Goal: Task Accomplishment & Management: Manage account settings

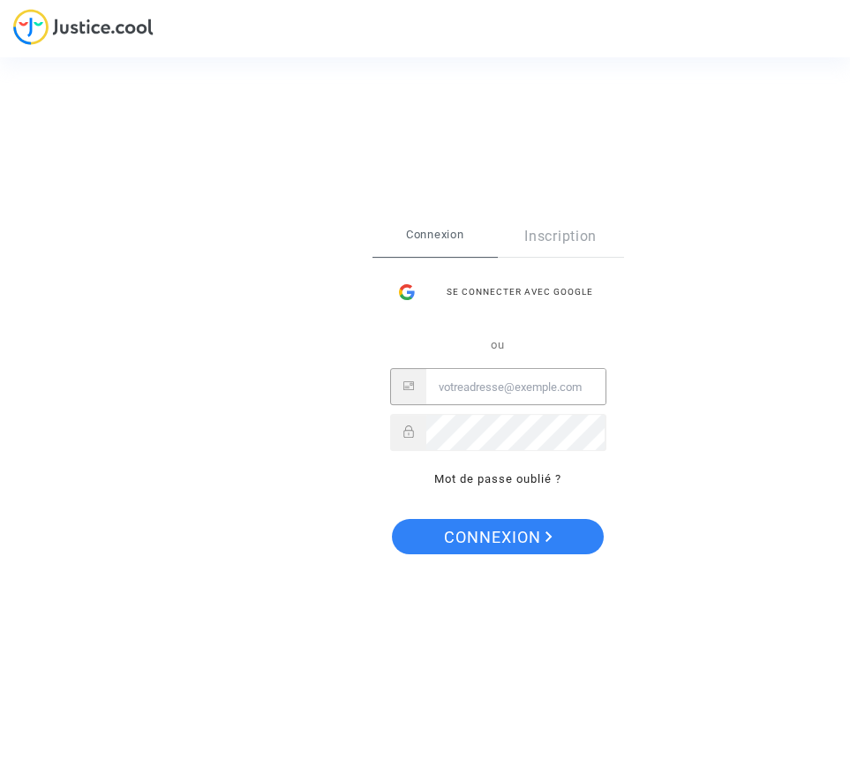
click at [457, 388] on input "Email" at bounding box center [515, 387] width 179 height 35
click at [488, 387] on input "Email" at bounding box center [515, 387] width 179 height 35
drag, startPoint x: 691, startPoint y: 507, endPoint x: 691, endPoint y: 535, distance: 28.2
click at [691, 508] on div "Se connecter Connexion Inscription Se connecter avec Google ou Mot de passe oub…" at bounding box center [425, 391] width 850 height 782
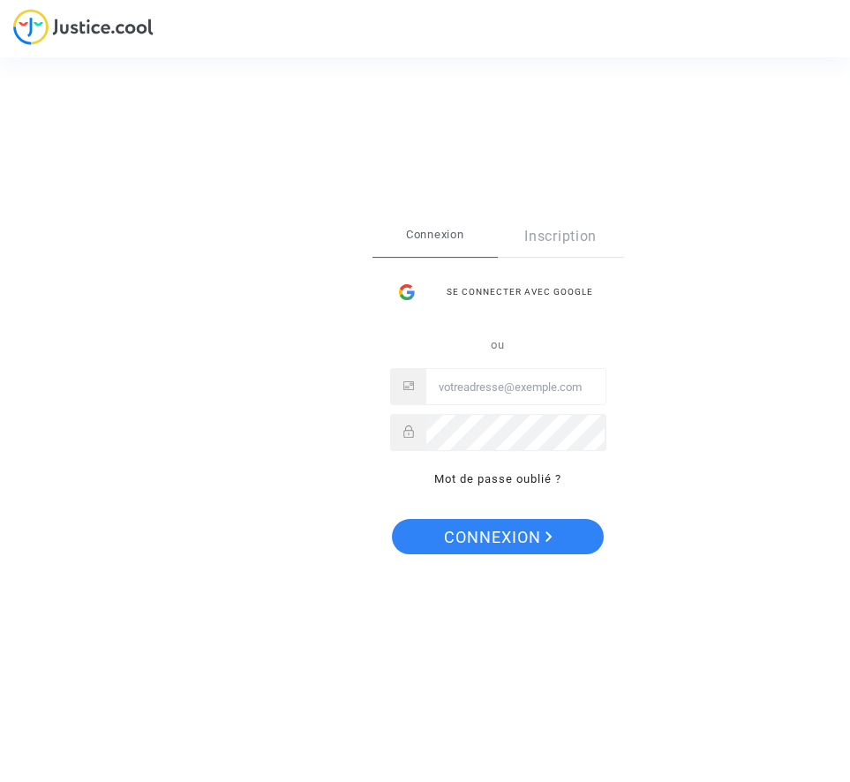
click at [495, 393] on input "Email" at bounding box center [515, 387] width 179 height 35
click at [505, 380] on input "Email" at bounding box center [515, 387] width 179 height 35
click at [506, 380] on input "Email" at bounding box center [515, 387] width 179 height 35
type input "trouveunparking@orange.fr"
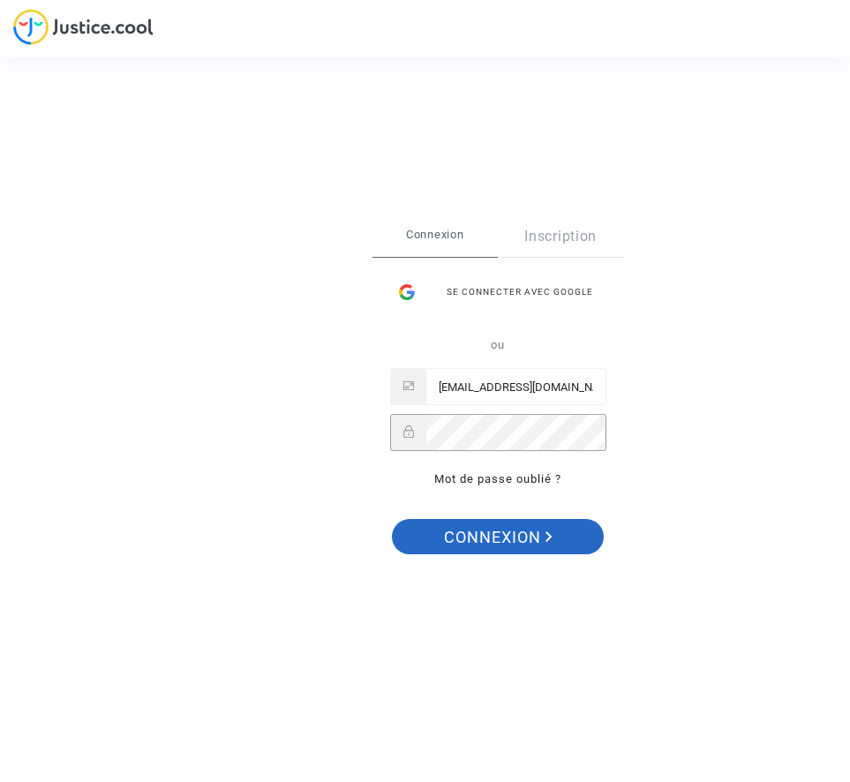
click at [514, 540] on span "Connexion" at bounding box center [498, 537] width 109 height 37
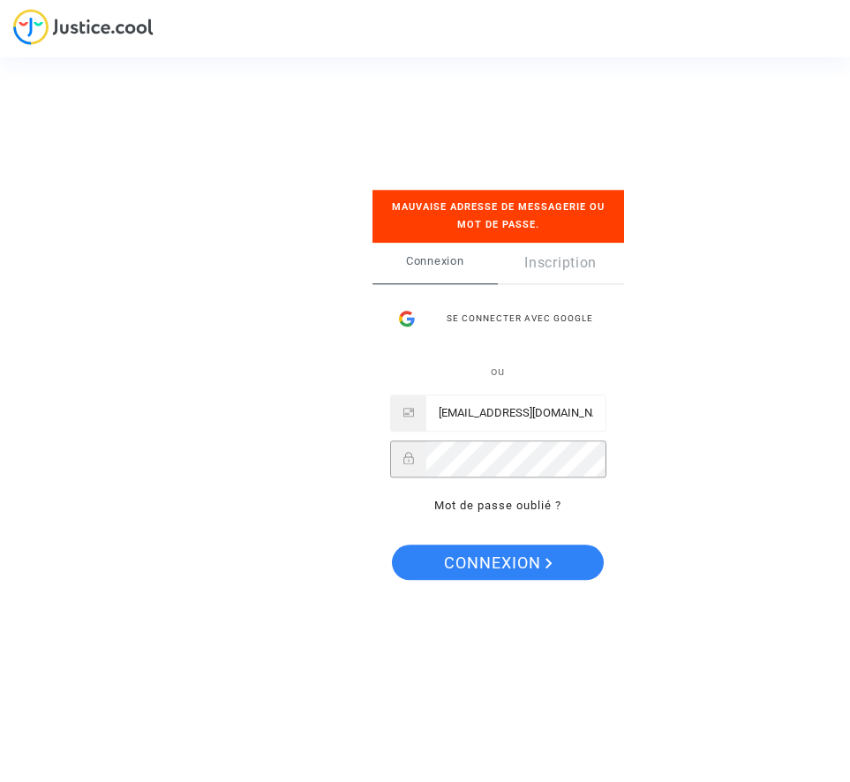
drag, startPoint x: 390, startPoint y: 614, endPoint x: 442, endPoint y: 594, distance: 55.6
click at [391, 614] on div "Se connecter Mauvaise adresse de messagerie ou mot de passe. Connexion Inscript…" at bounding box center [425, 390] width 177 height 472
click at [454, 562] on span "Connexion" at bounding box center [498, 564] width 109 height 37
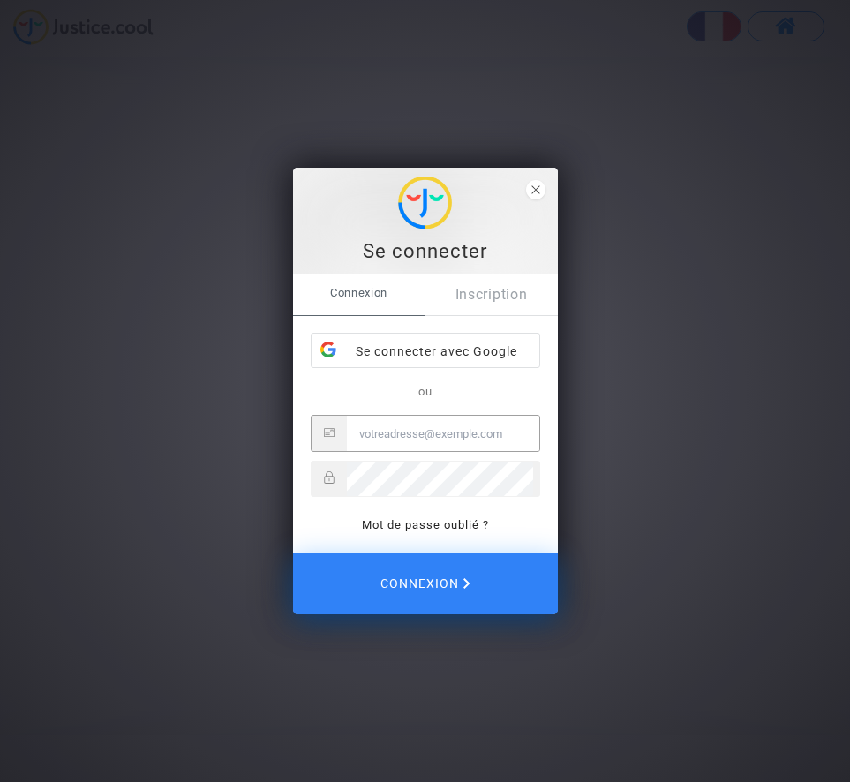
click at [396, 437] on input "Email" at bounding box center [443, 433] width 192 height 35
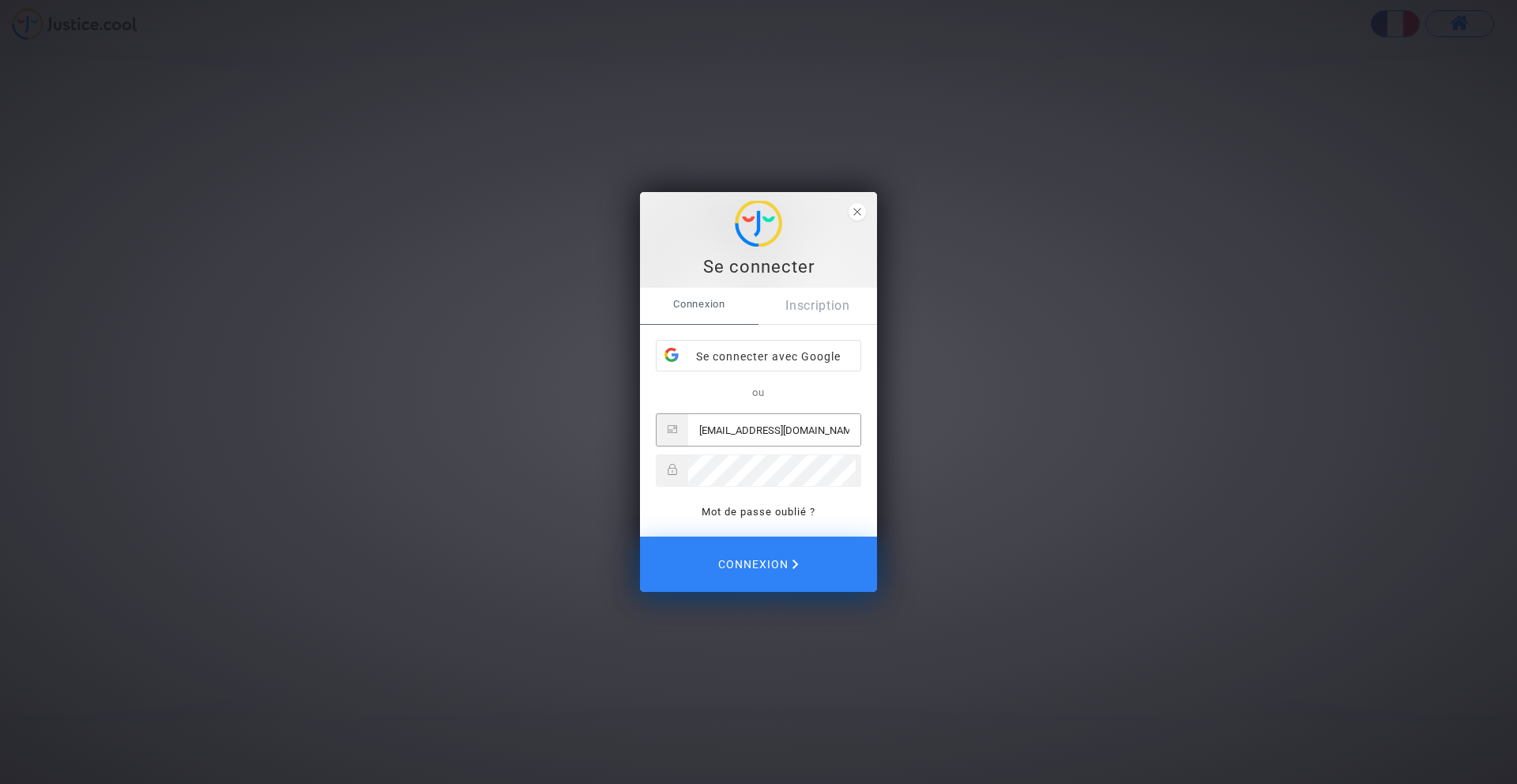
type input "[EMAIL_ADDRESS][DOMAIN_NAME]"
click at [760, 479] on div "Se connecter Connexion Inscription Se connecter avec Google ou trouveunparking@…" at bounding box center [758, 392] width 1517 height 784
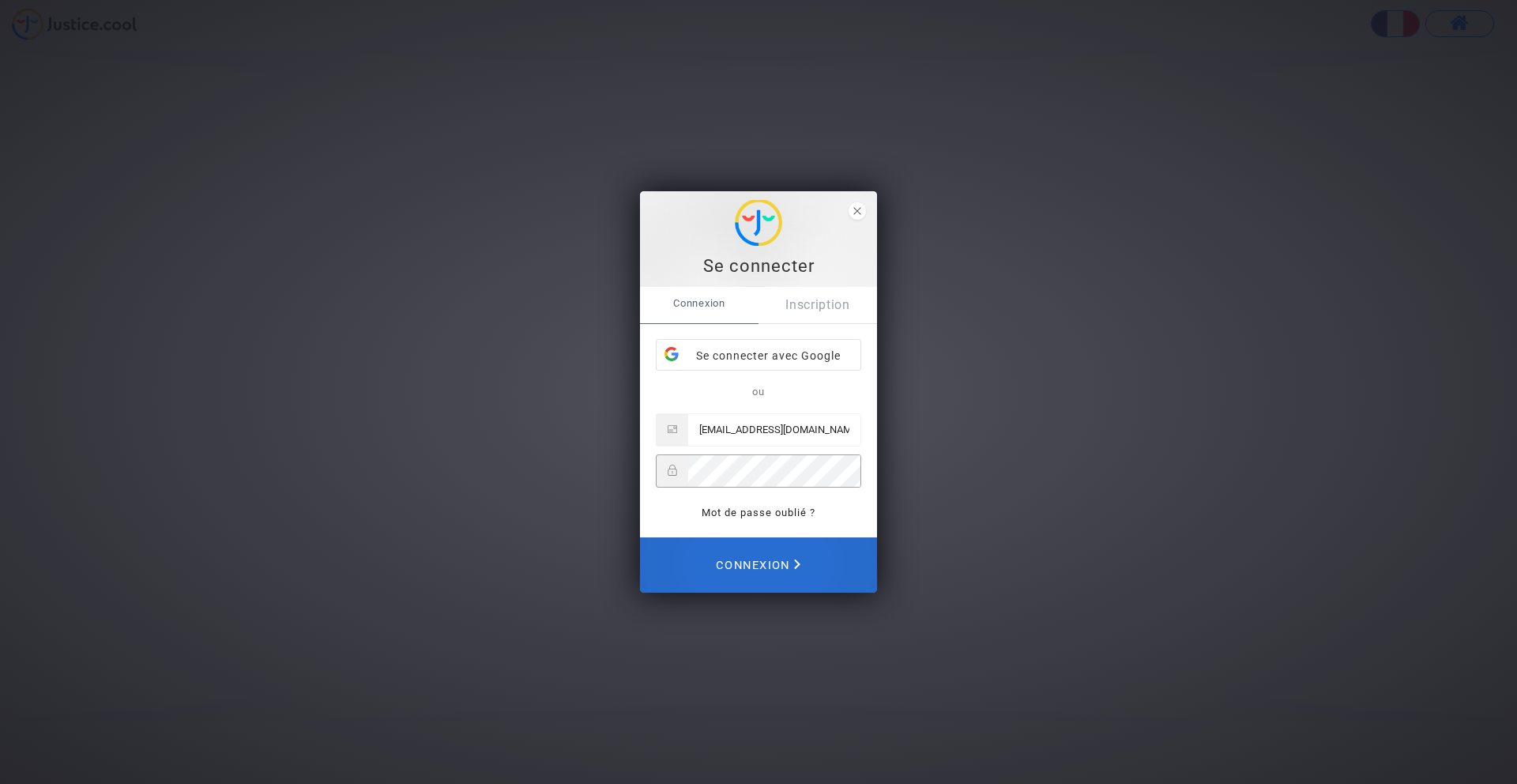
click at [726, 570] on span "Connexion" at bounding box center [758, 565] width 84 height 35
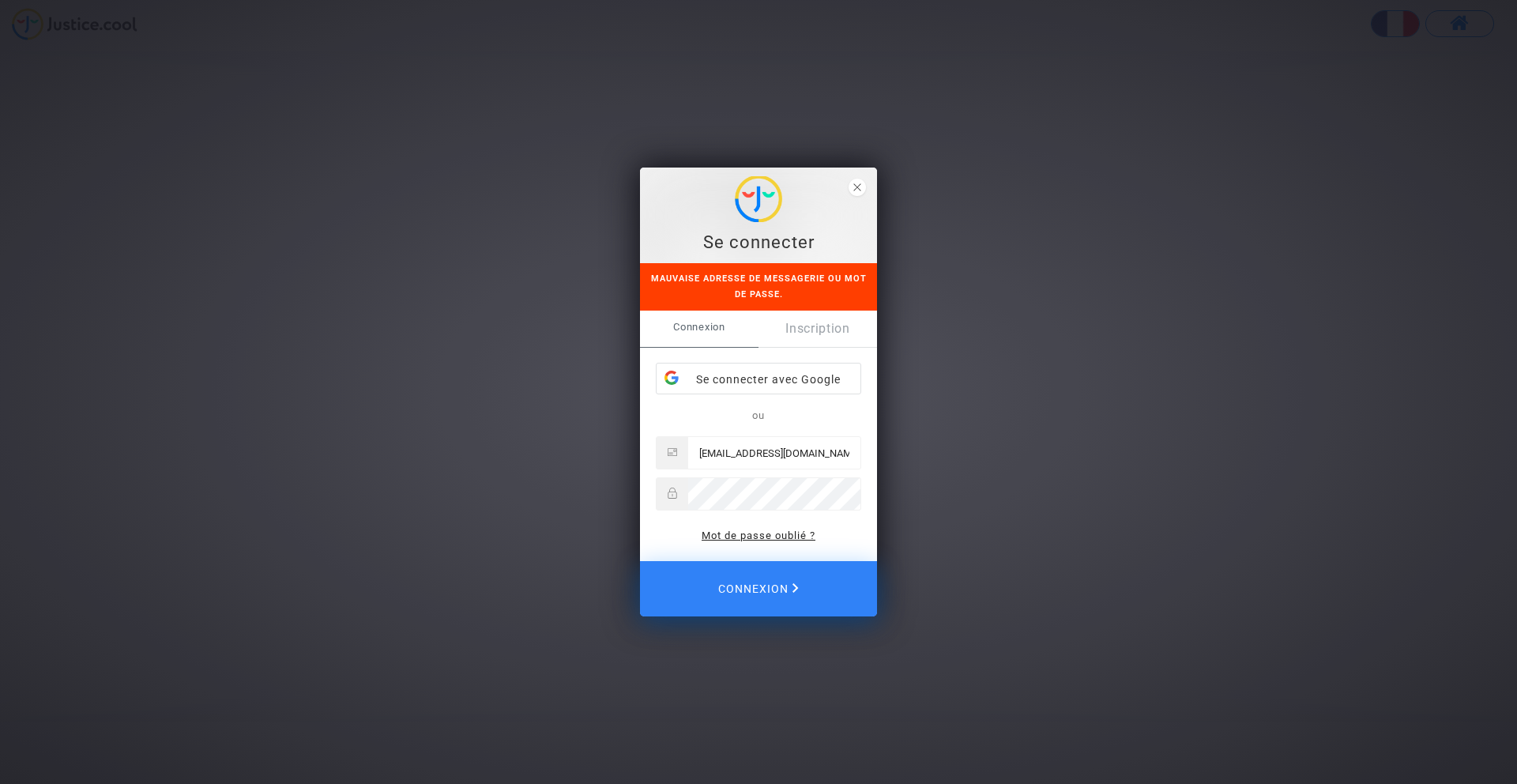
click at [731, 536] on link "Mot de passe oublié ?" at bounding box center [758, 534] width 114 height 12
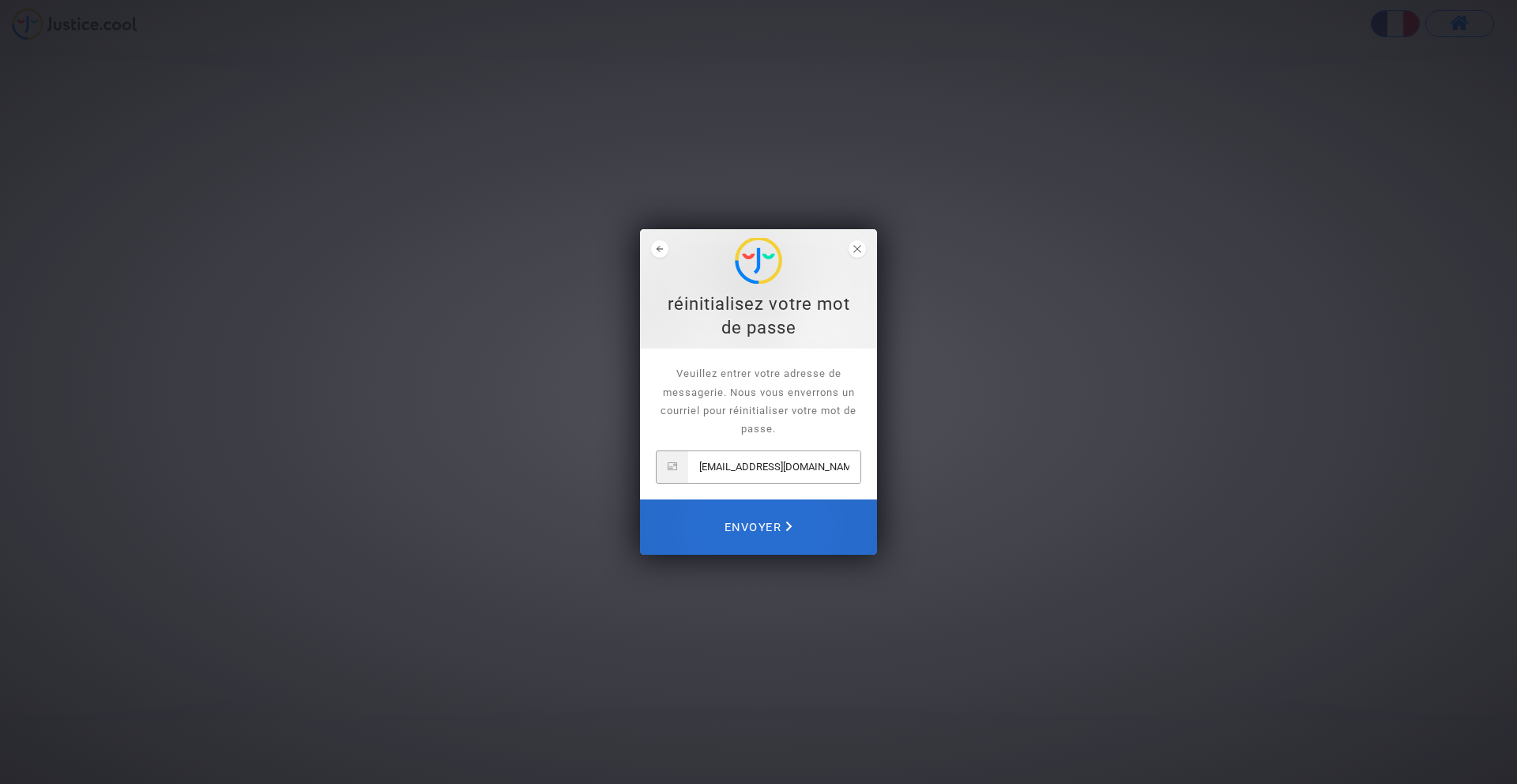
click at [760, 520] on span "Envoyer" at bounding box center [758, 526] width 68 height 35
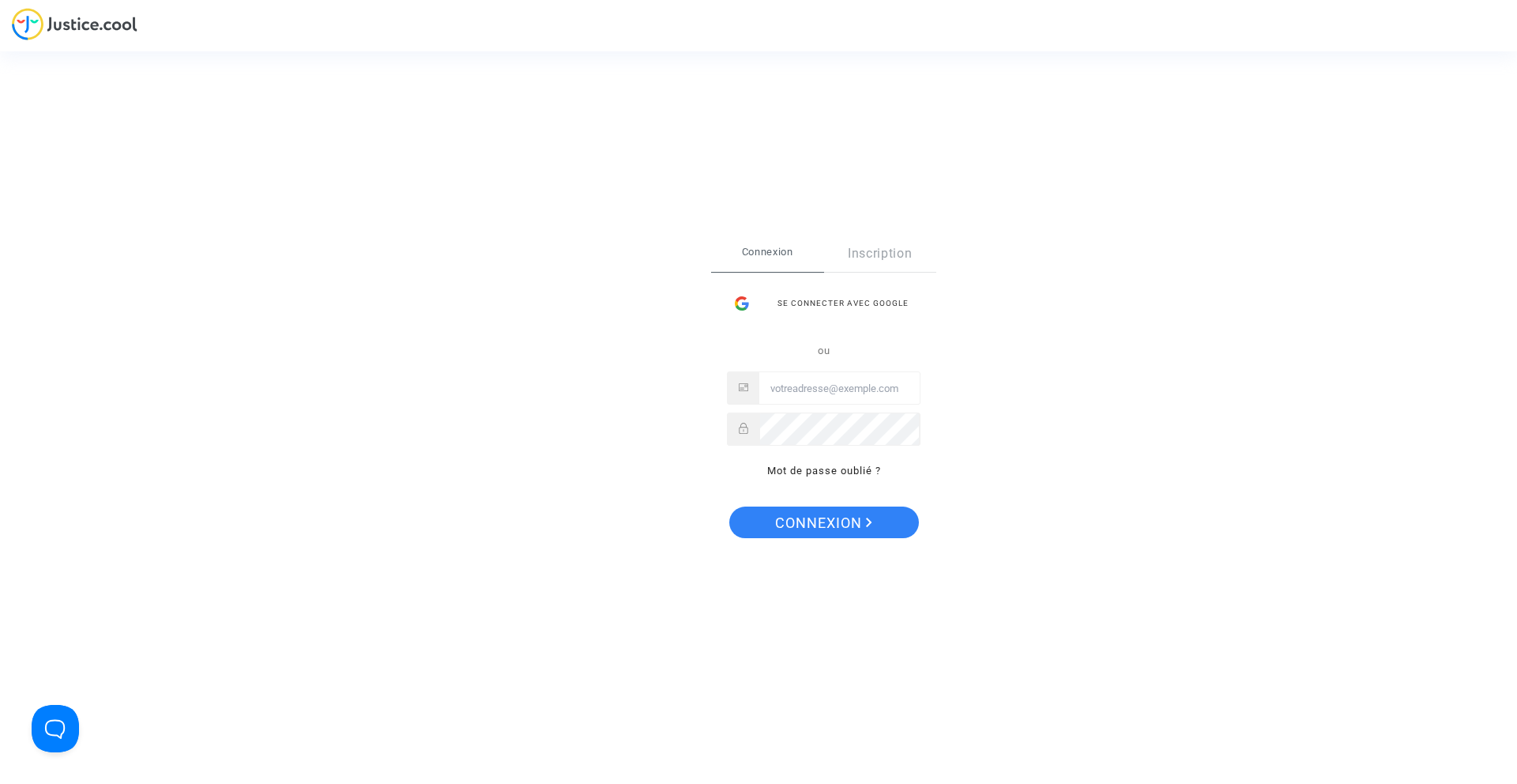
click at [793, 390] on input "Email" at bounding box center [839, 388] width 160 height 31
type input "[EMAIL_ADDRESS][DOMAIN_NAME]"
click at [821, 524] on span "Connexion" at bounding box center [823, 523] width 98 height 33
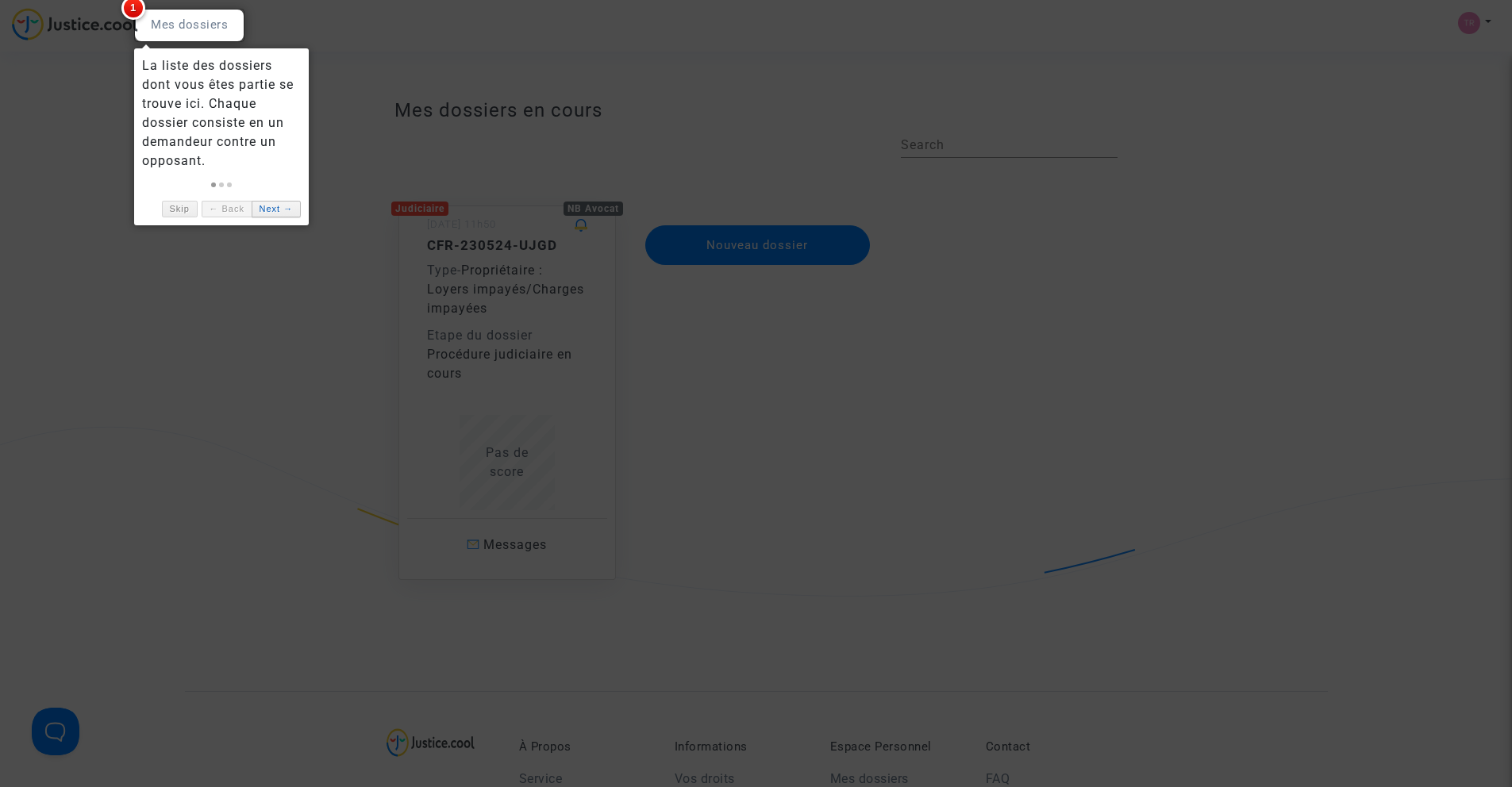
click at [283, 205] on link "Next →" at bounding box center [276, 208] width 49 height 17
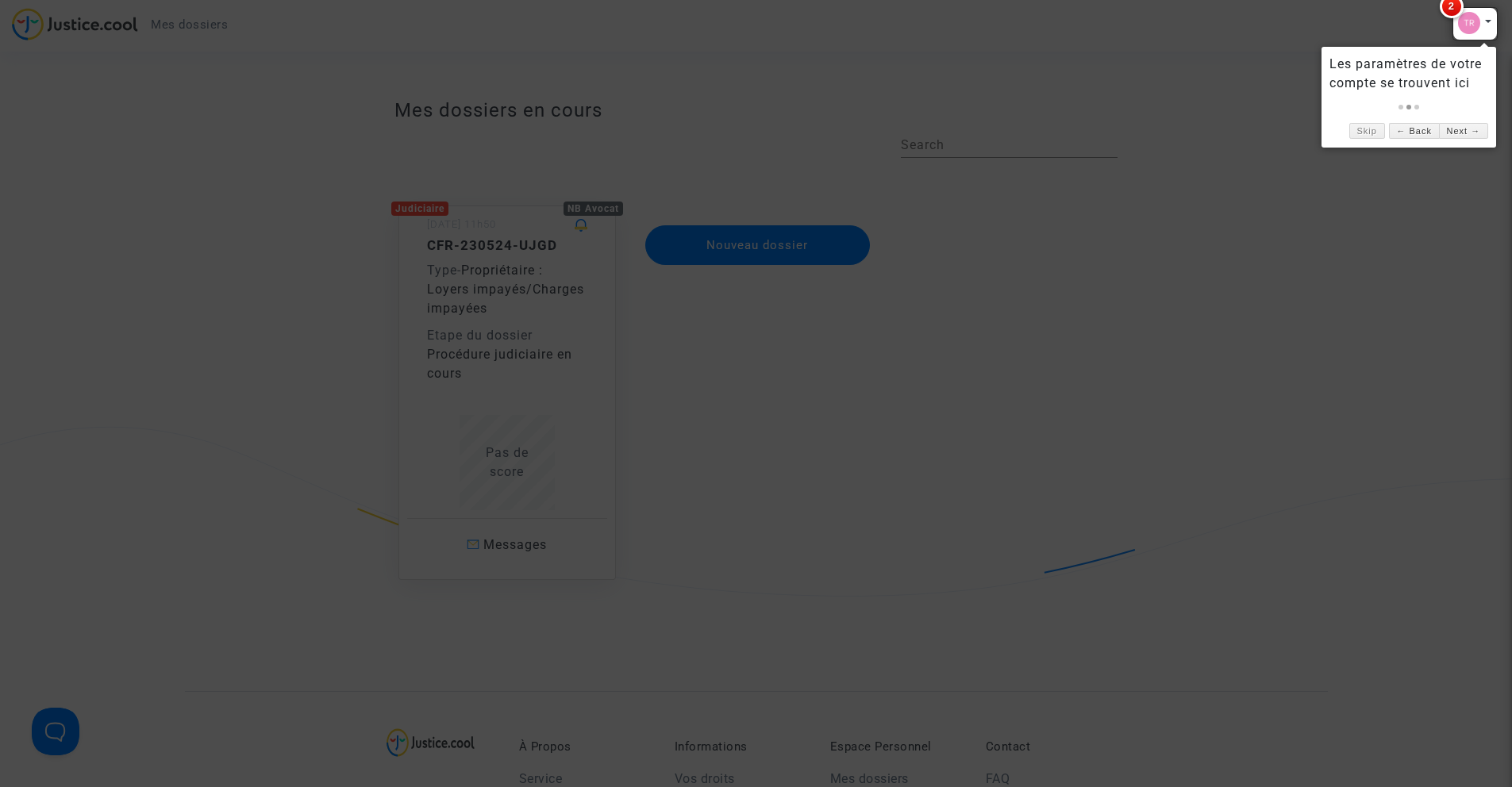
click at [537, 440] on div at bounding box center [756, 394] width 1512 height 787
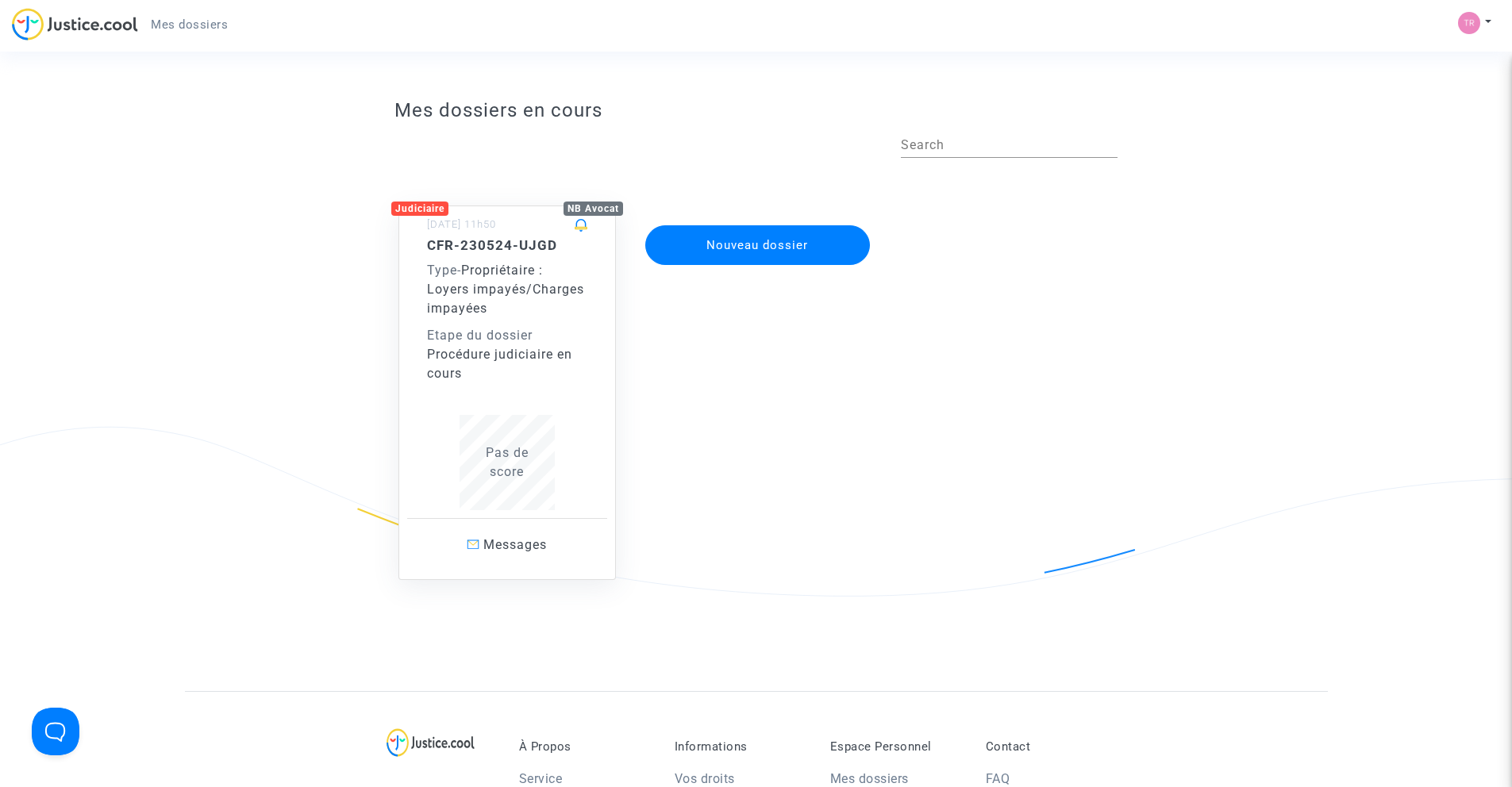
click at [538, 441] on div at bounding box center [756, 394] width 1512 height 787
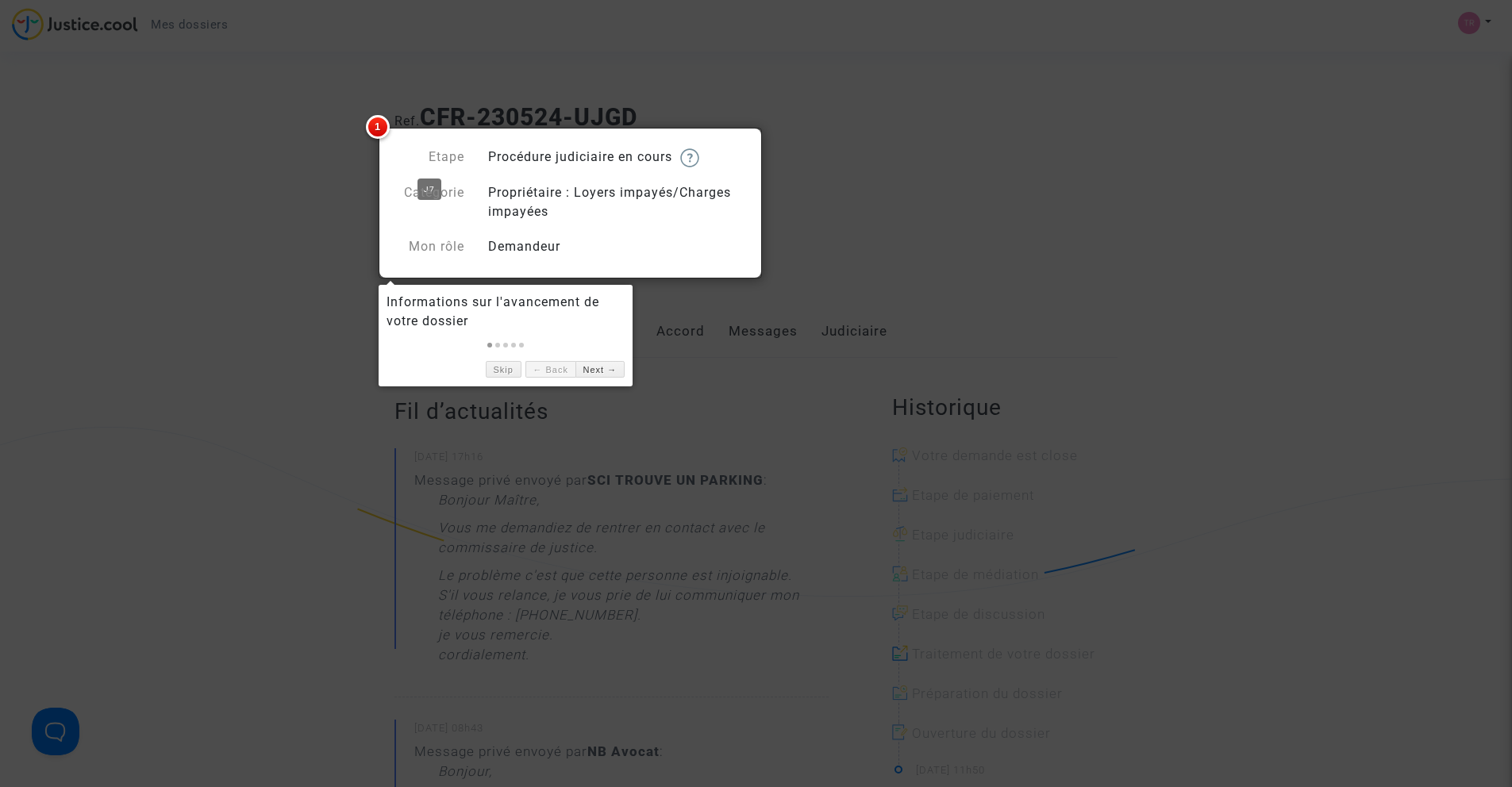
drag, startPoint x: 403, startPoint y: 156, endPoint x: 416, endPoint y: 164, distance: 15.3
click at [404, 157] on div "Etape" at bounding box center [429, 157] width 93 height 20
click at [706, 401] on div at bounding box center [756, 394] width 1512 height 787
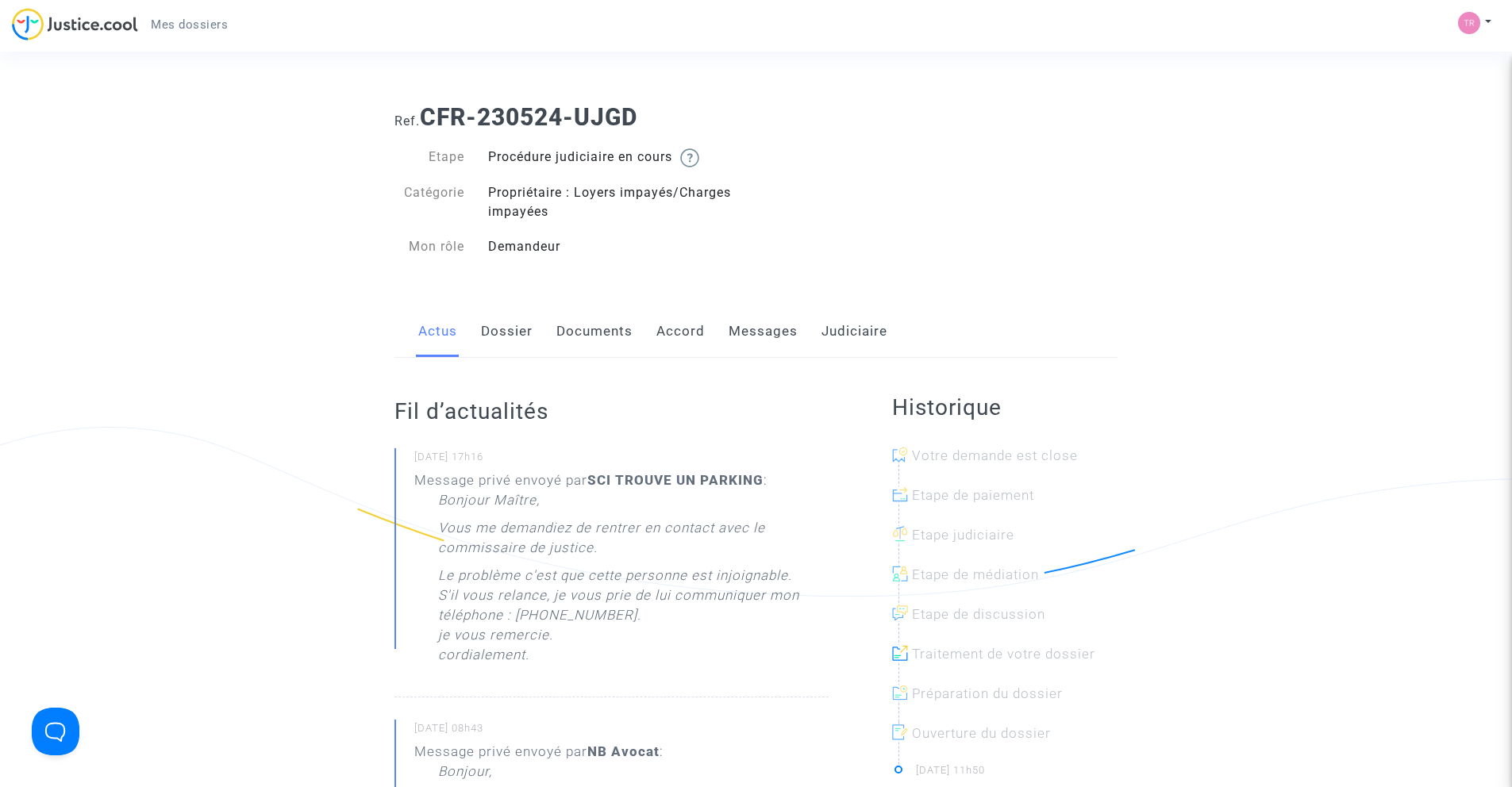
click at [594, 336] on link "Documents" at bounding box center [594, 332] width 76 height 52
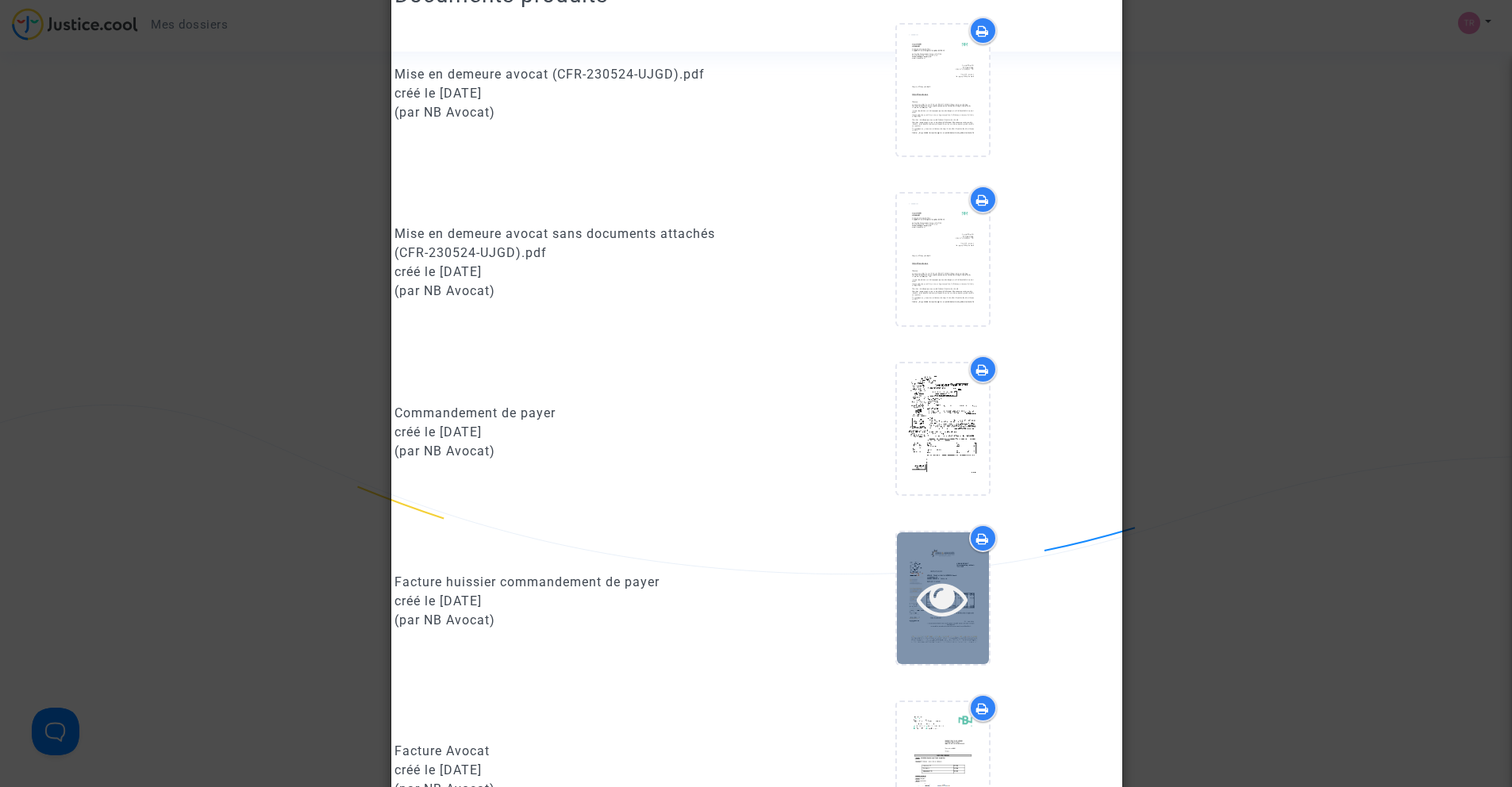
scroll to position [862, 0]
click at [980, 607] on div at bounding box center [943, 597] width 92 height 50
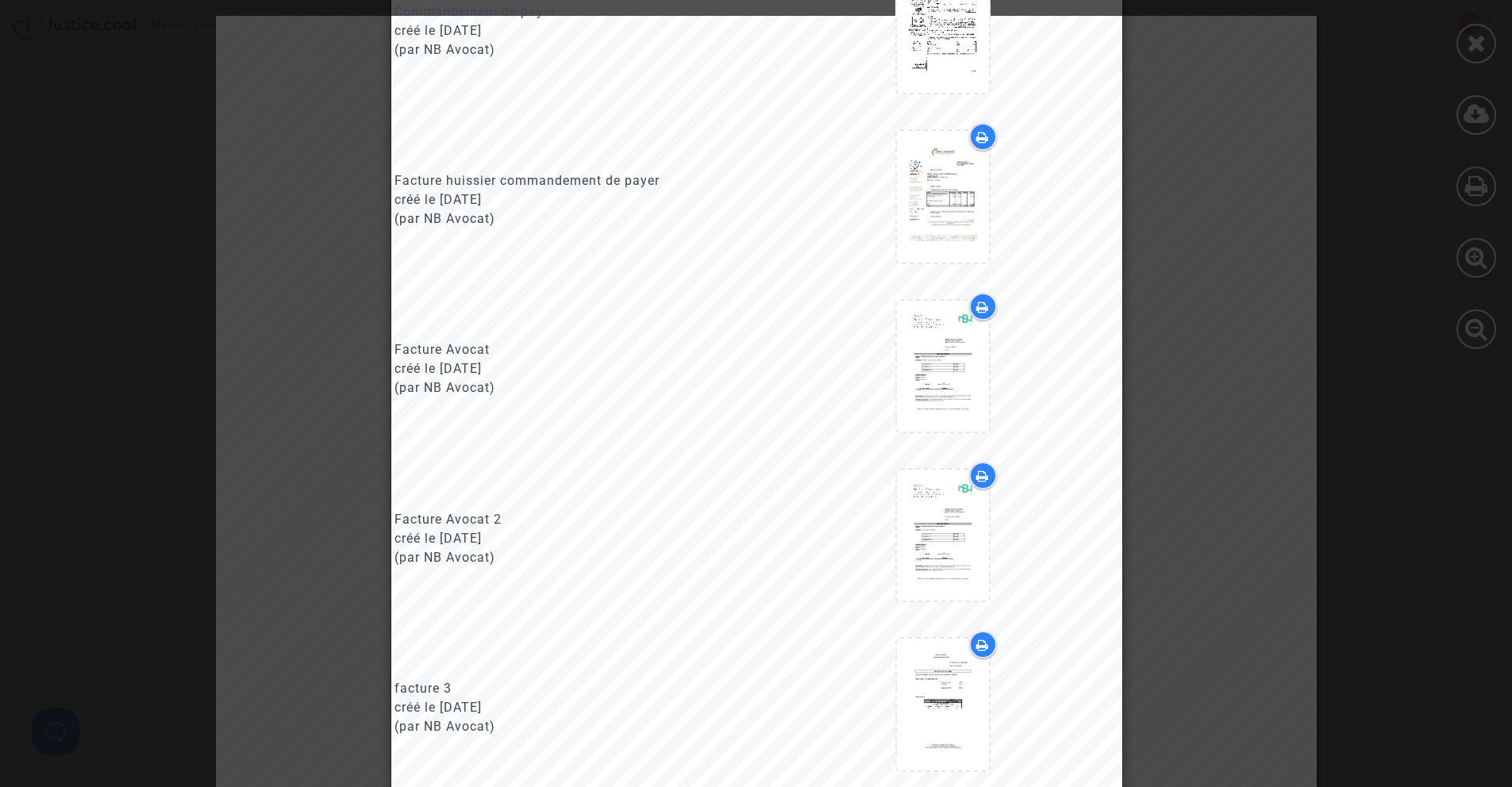
scroll to position [1281, 0]
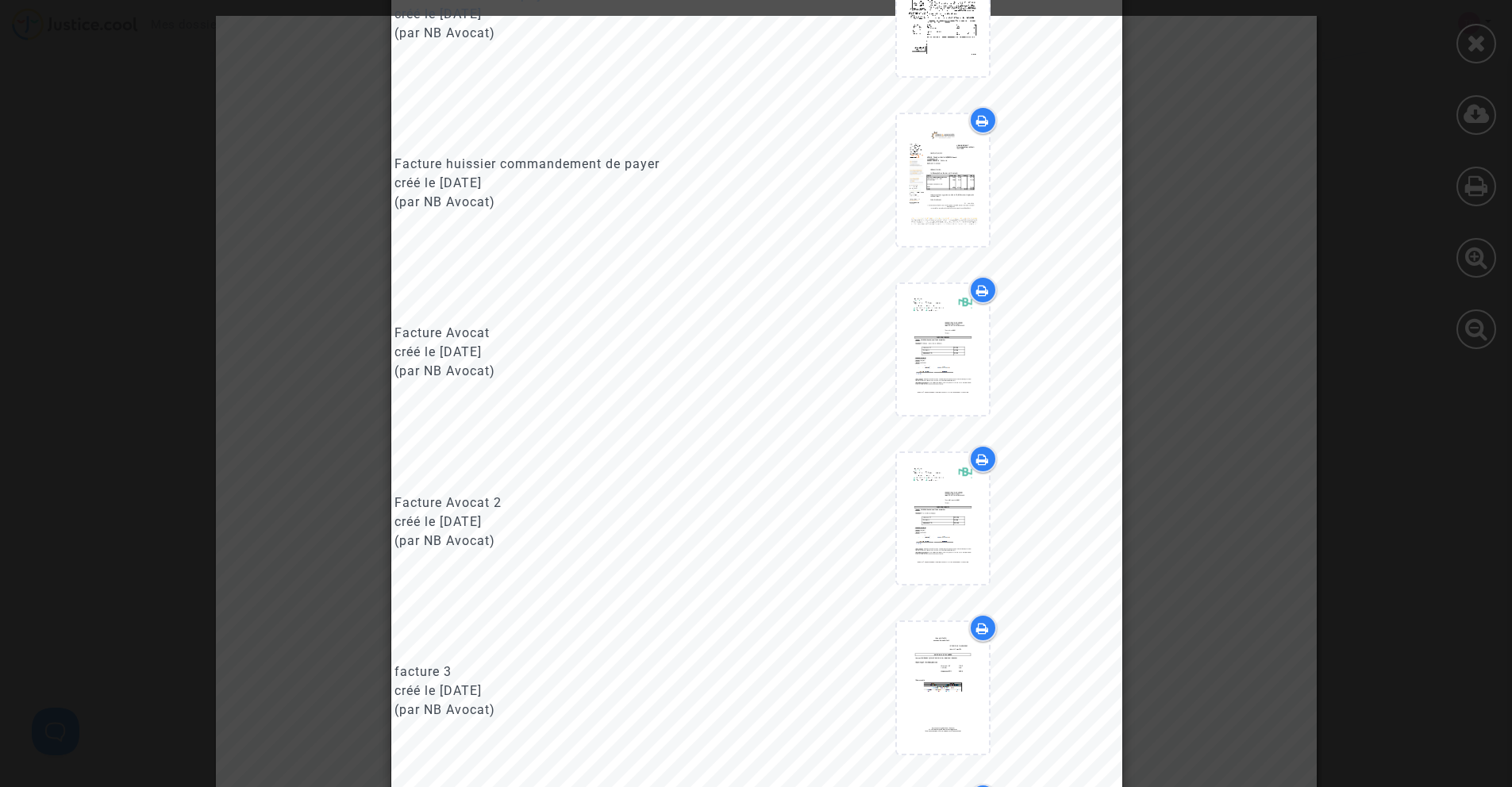
click at [1107, 474] on div at bounding box center [943, 521] width 350 height 153
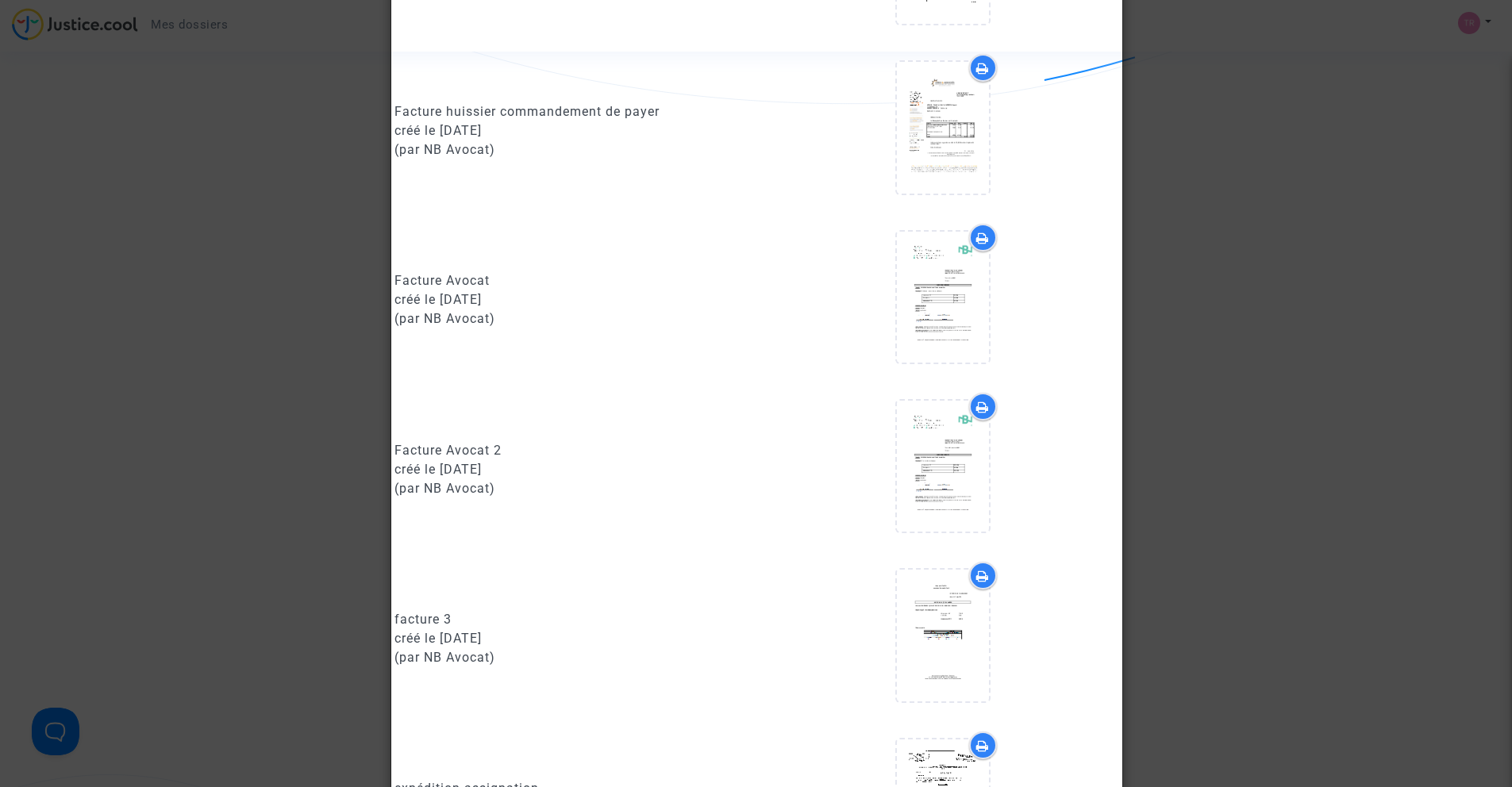
scroll to position [1333, 0]
click at [940, 335] on div at bounding box center [943, 297] width 92 height 131
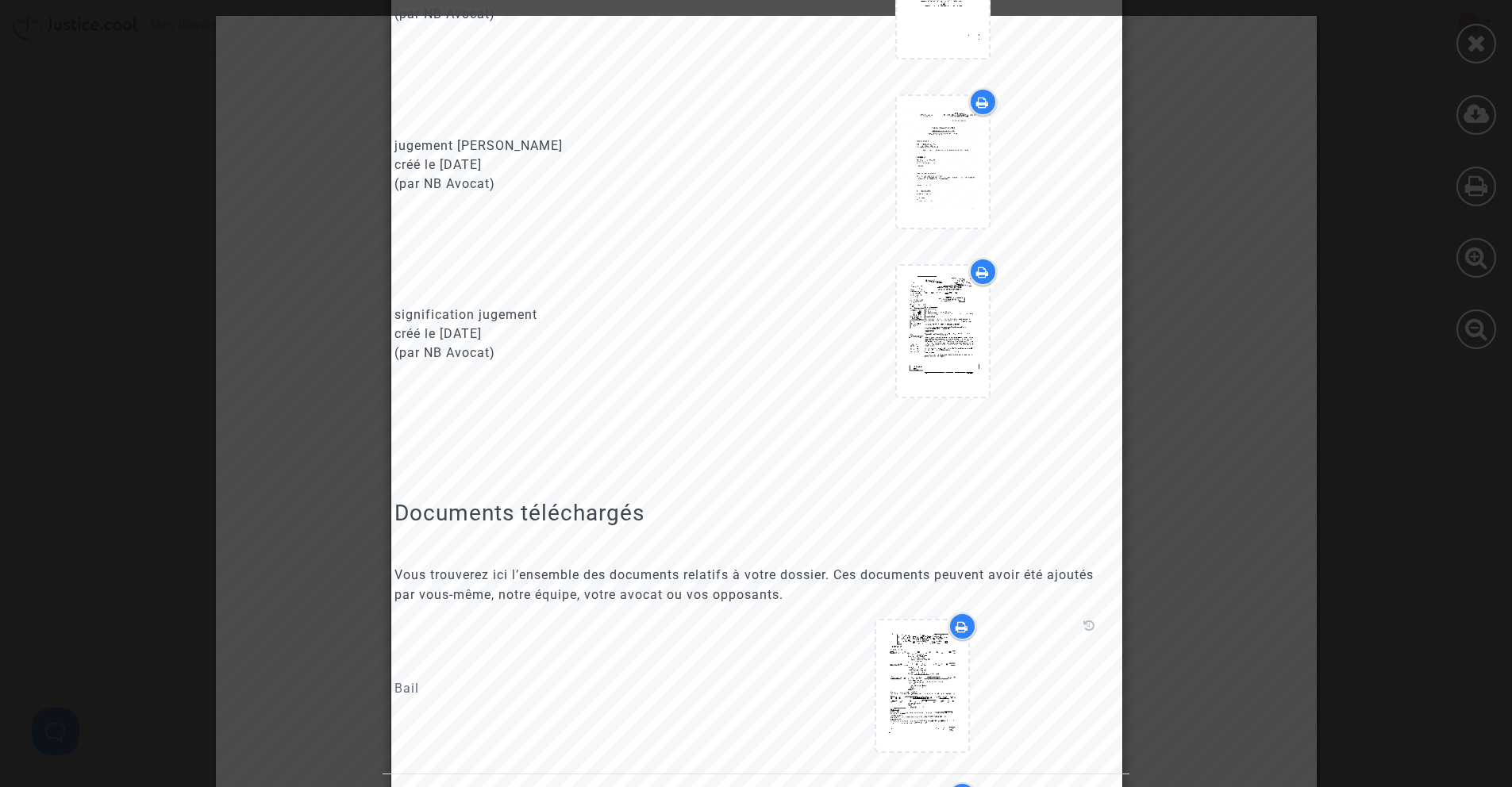
scroll to position [2148, 0]
click at [1086, 573] on span "Vous trouverez ici l’ensemble des documents relatifs à votre dossier. Ces docum…" at bounding box center [744, 581] width 699 height 35
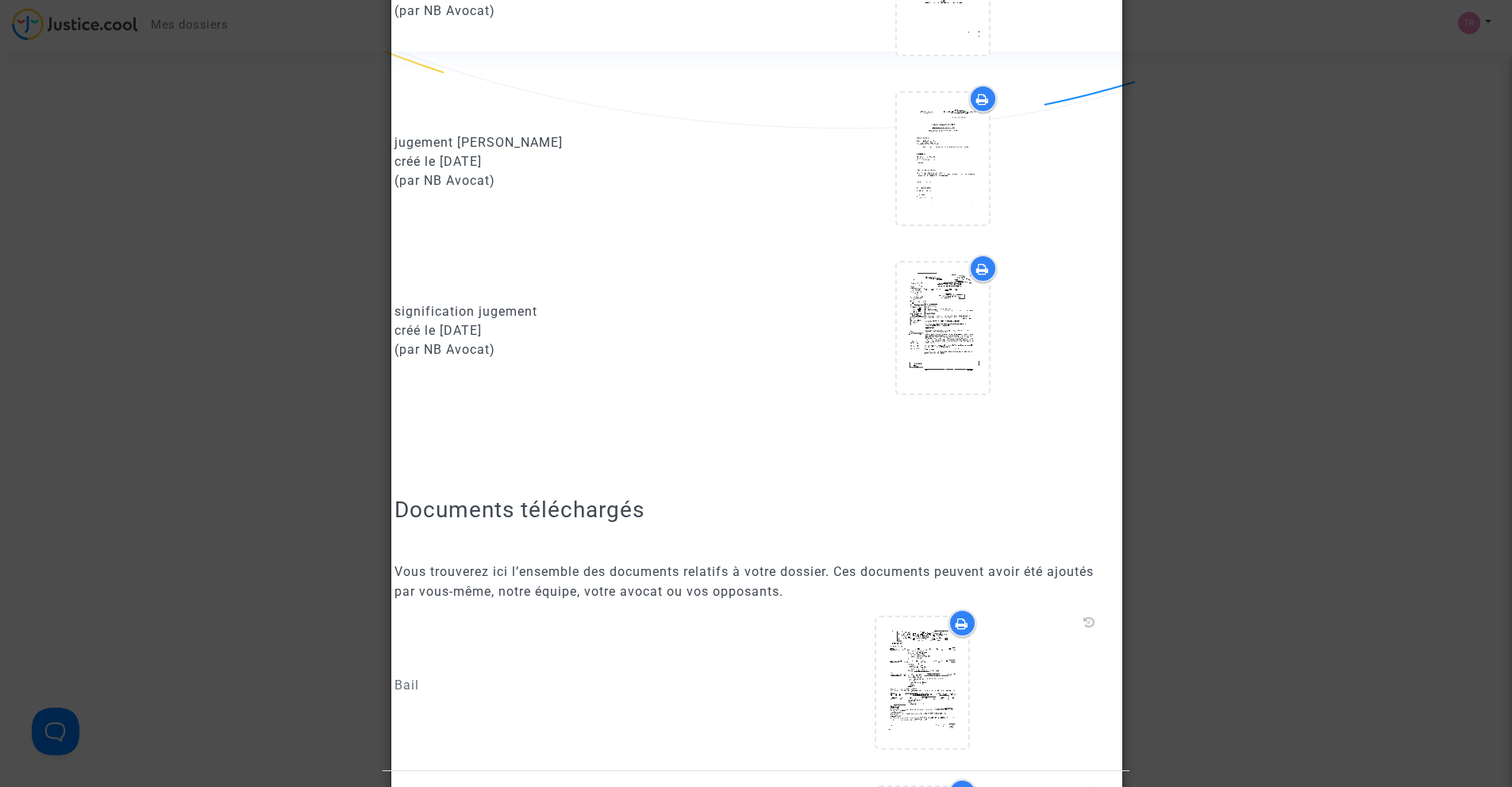
click at [980, 270] on icon at bounding box center [983, 269] width 13 height 13
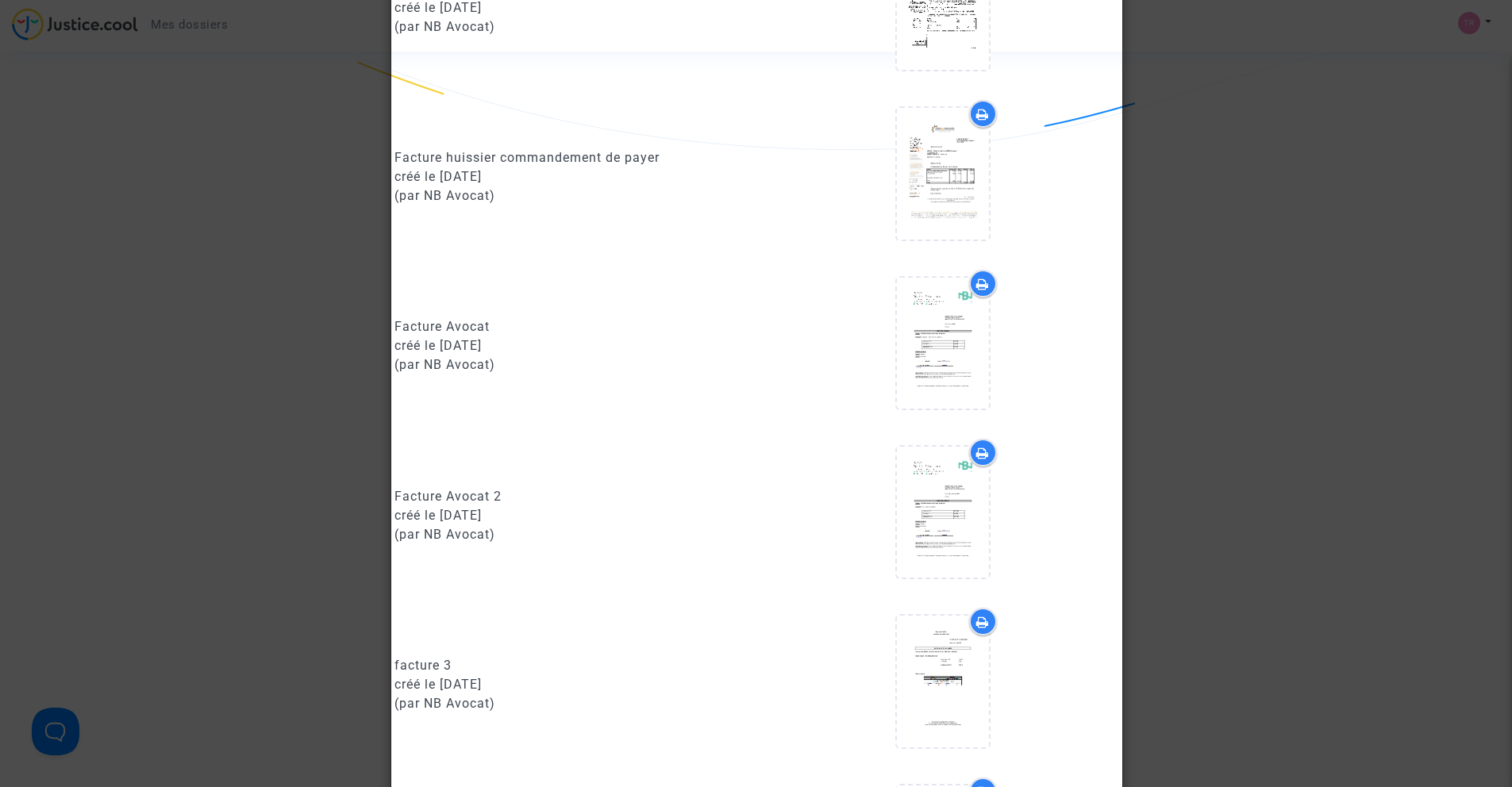
scroll to position [1223, 0]
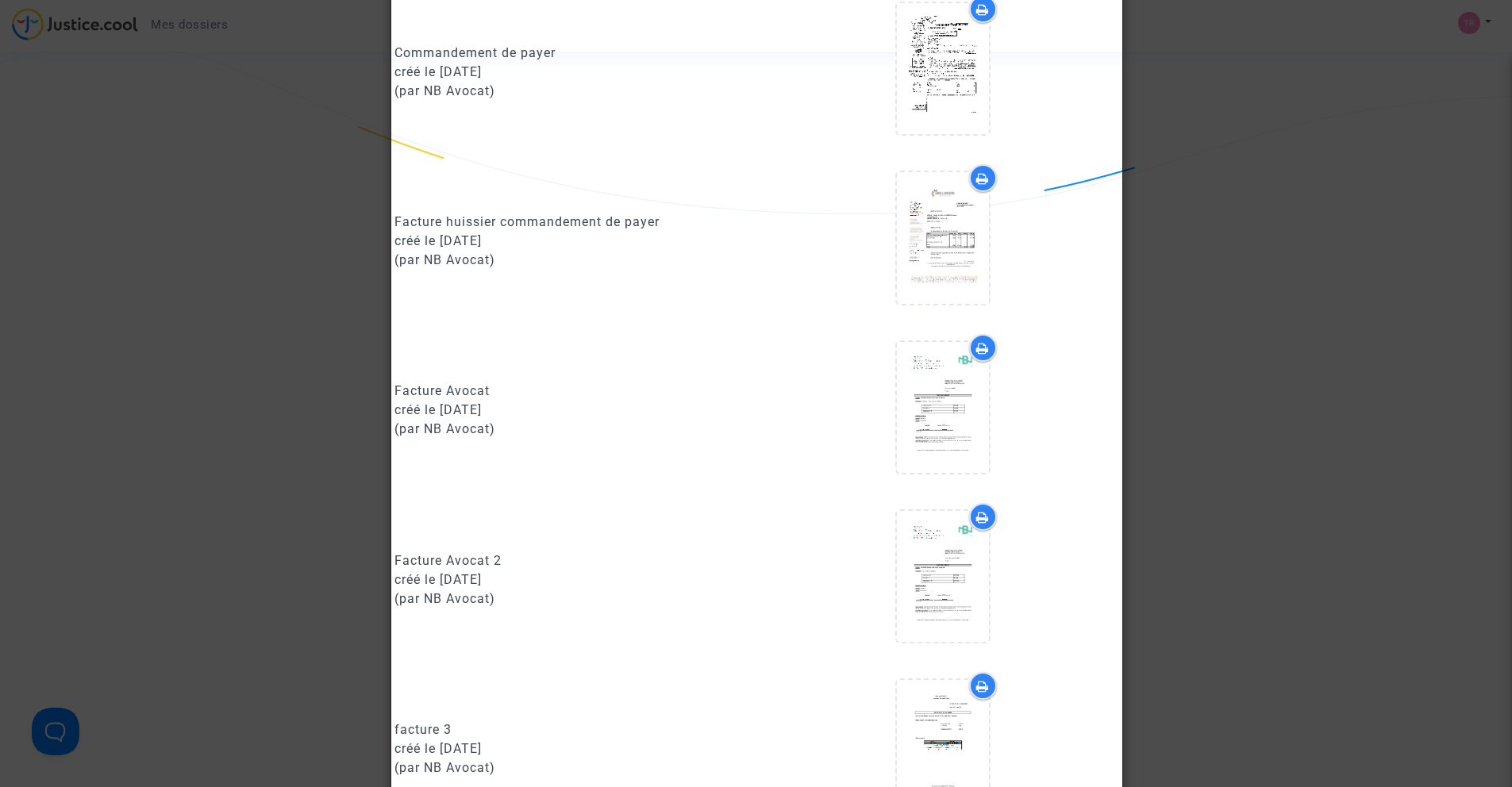
click at [981, 174] on icon at bounding box center [983, 179] width 13 height 13
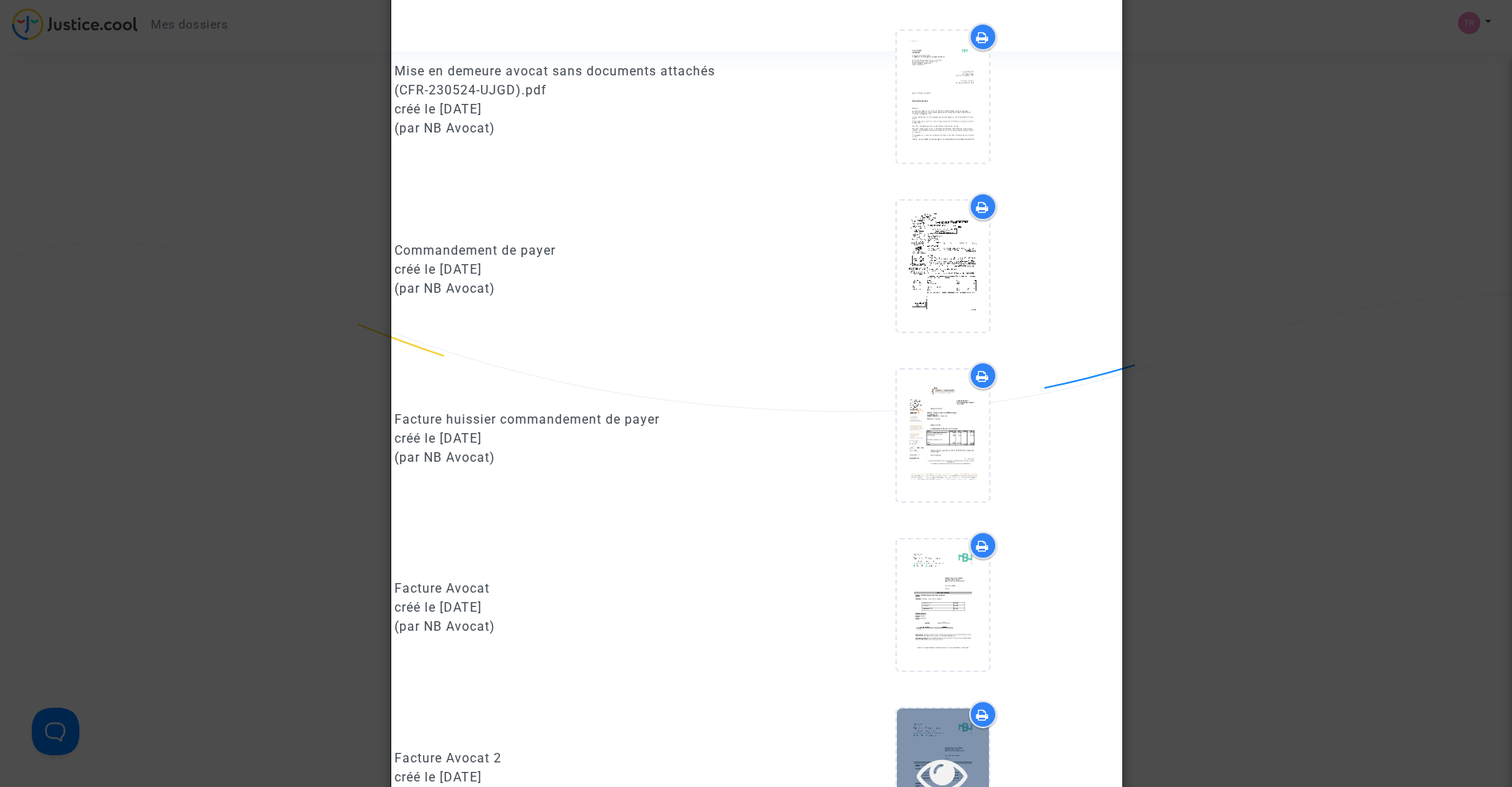
scroll to position [951, 0]
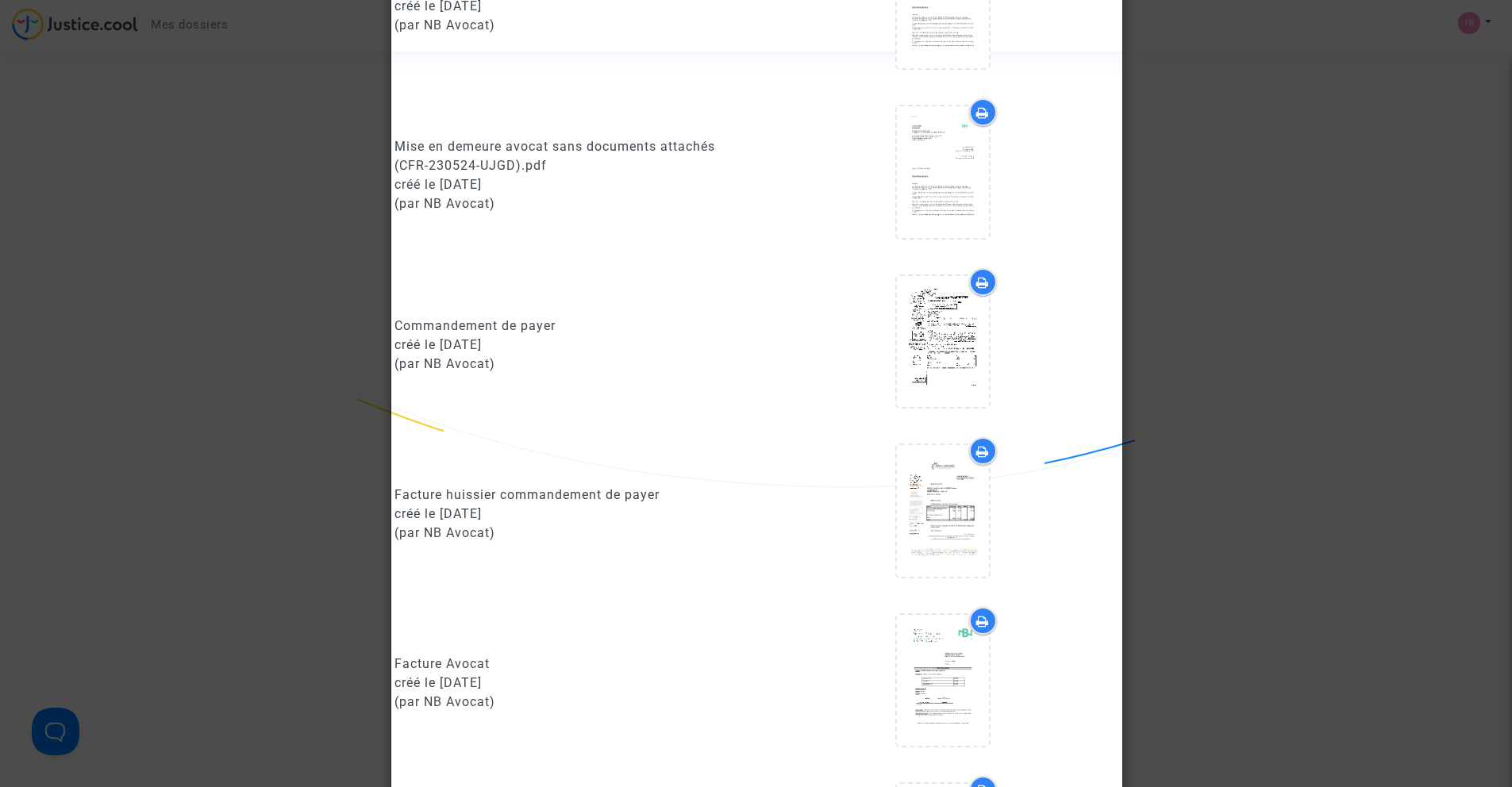
click at [986, 285] on icon at bounding box center [983, 282] width 13 height 13
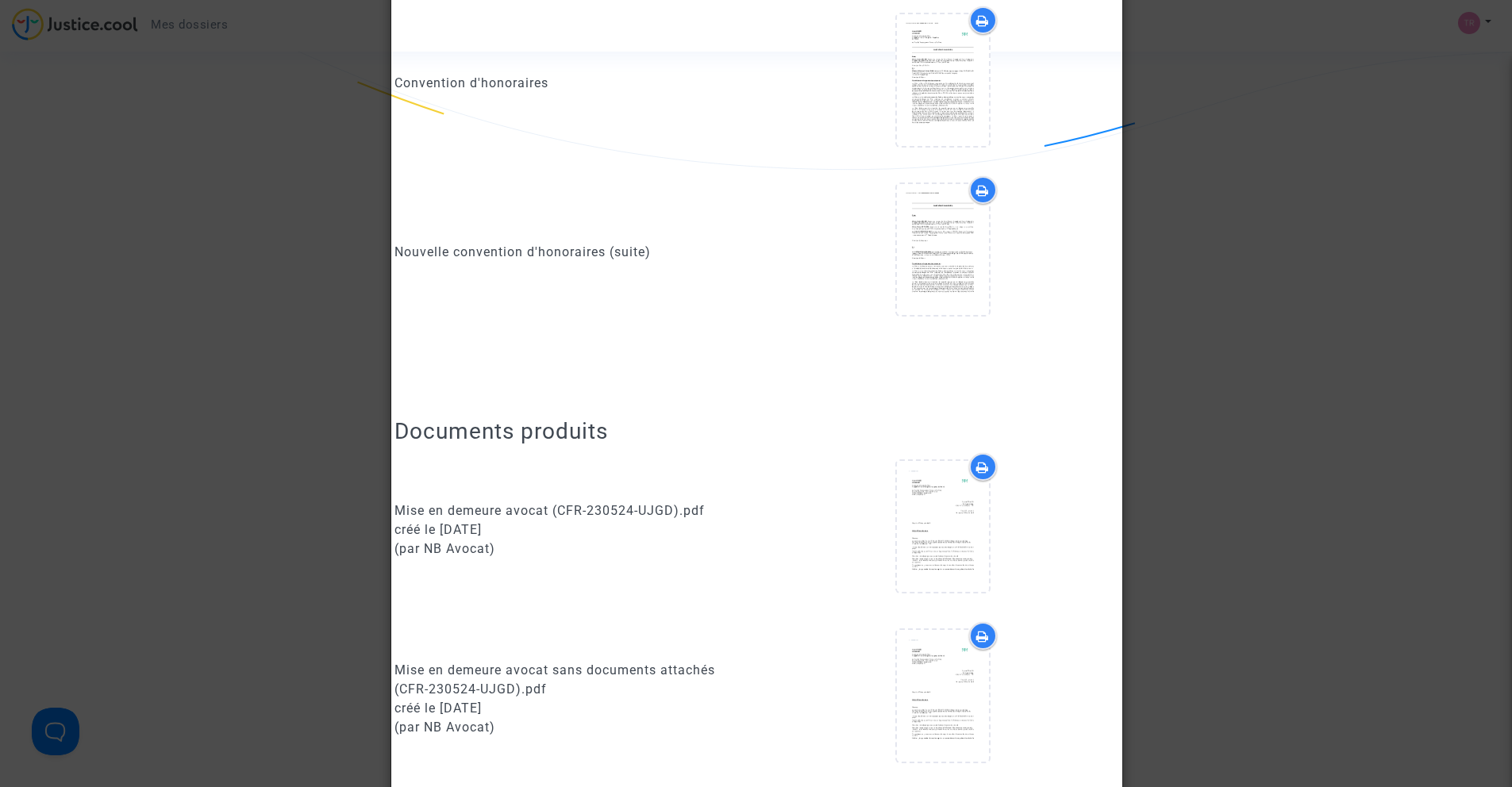
scroll to position [0, 0]
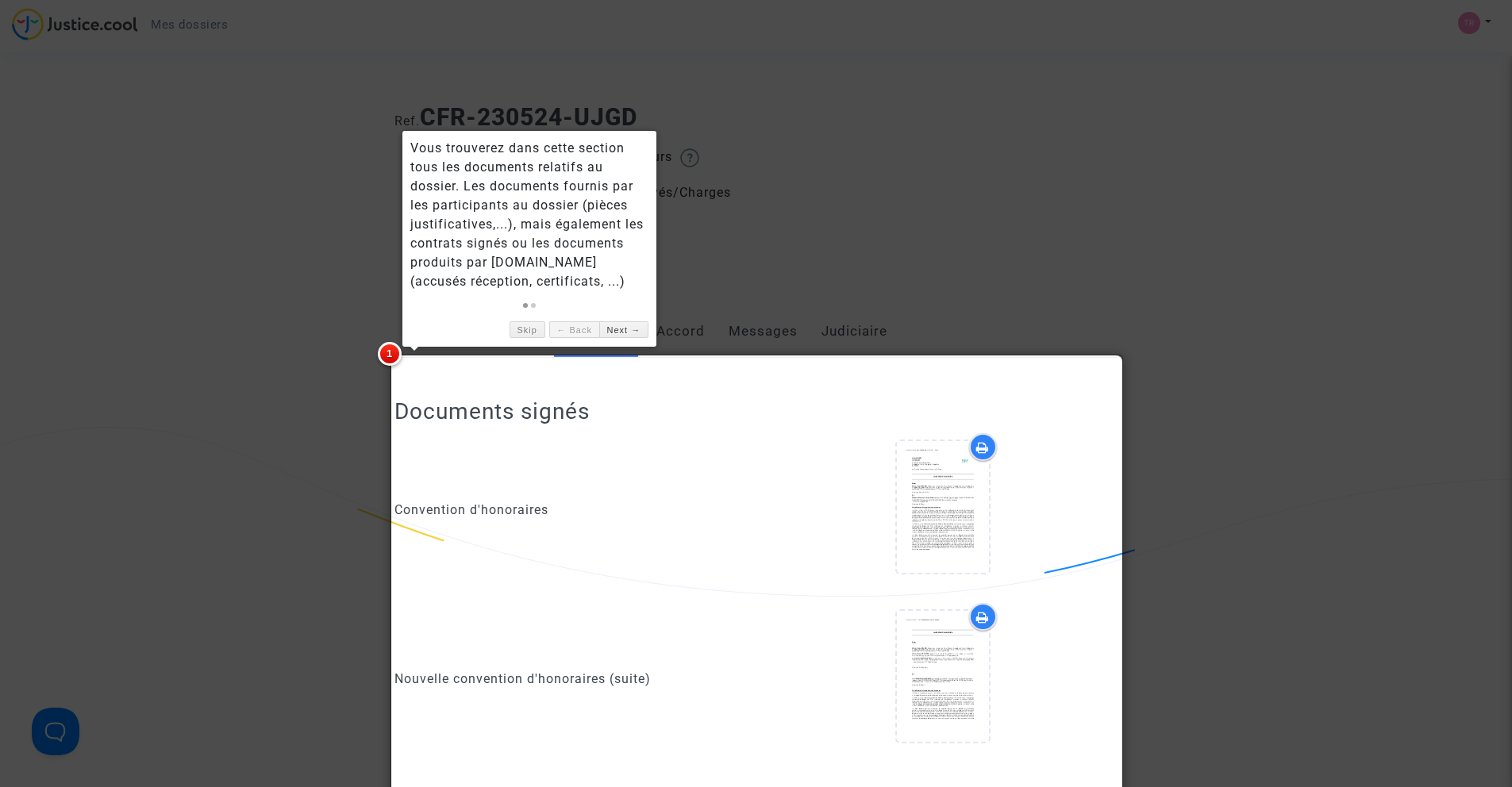
click at [978, 447] on icon at bounding box center [983, 447] width 13 height 13
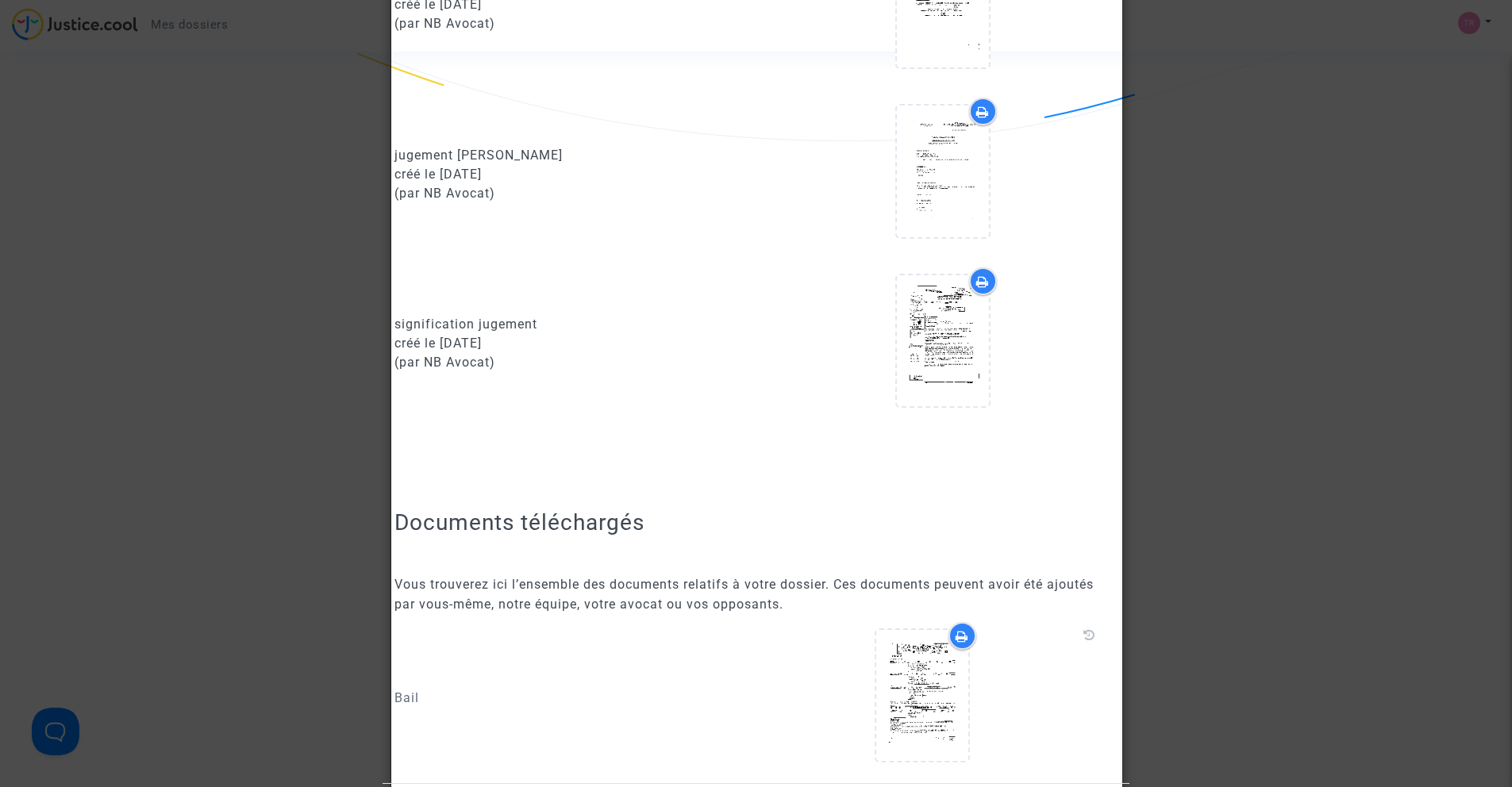
scroll to position [2057, 0]
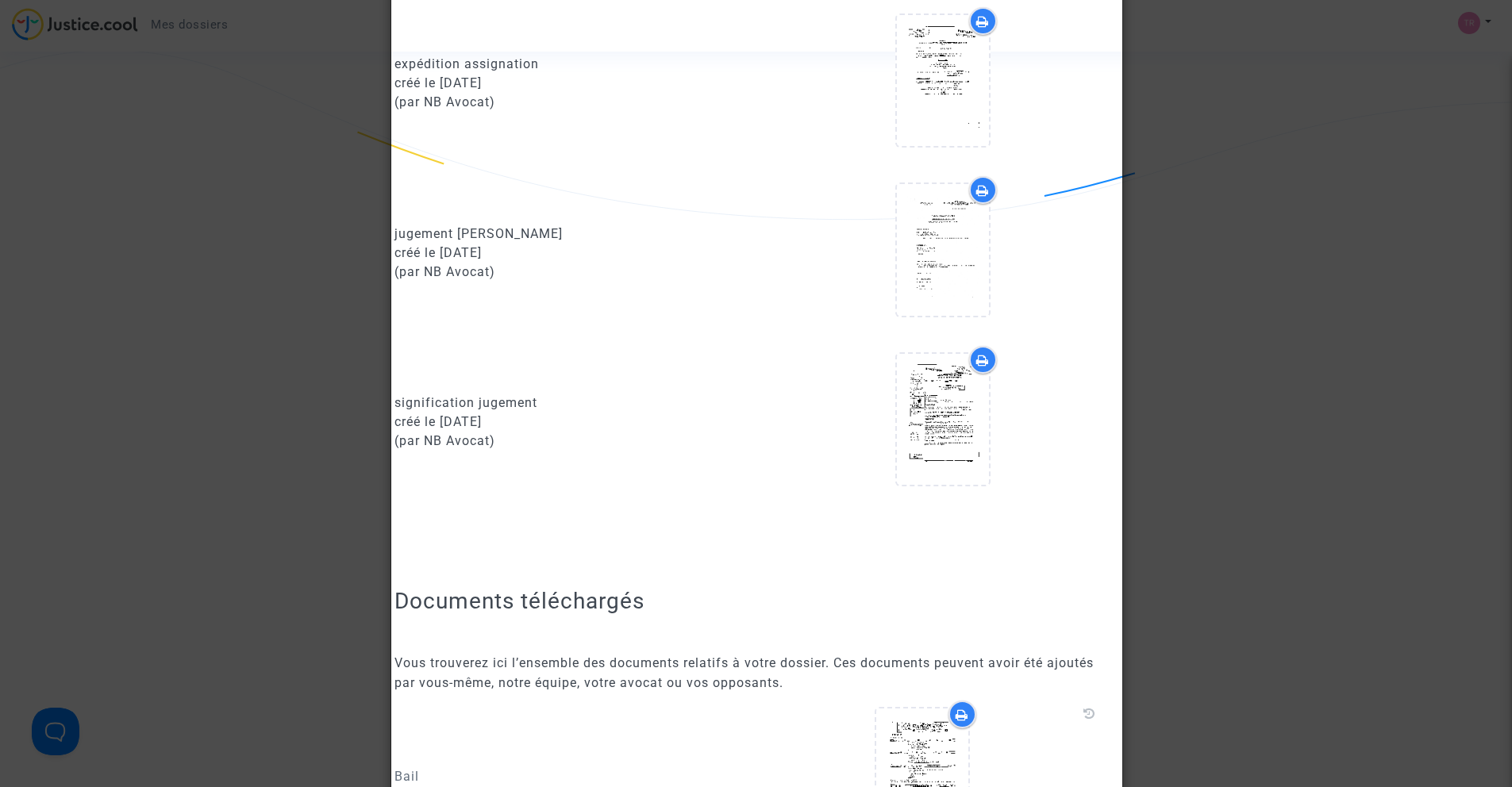
click at [986, 358] on icon at bounding box center [983, 360] width 13 height 13
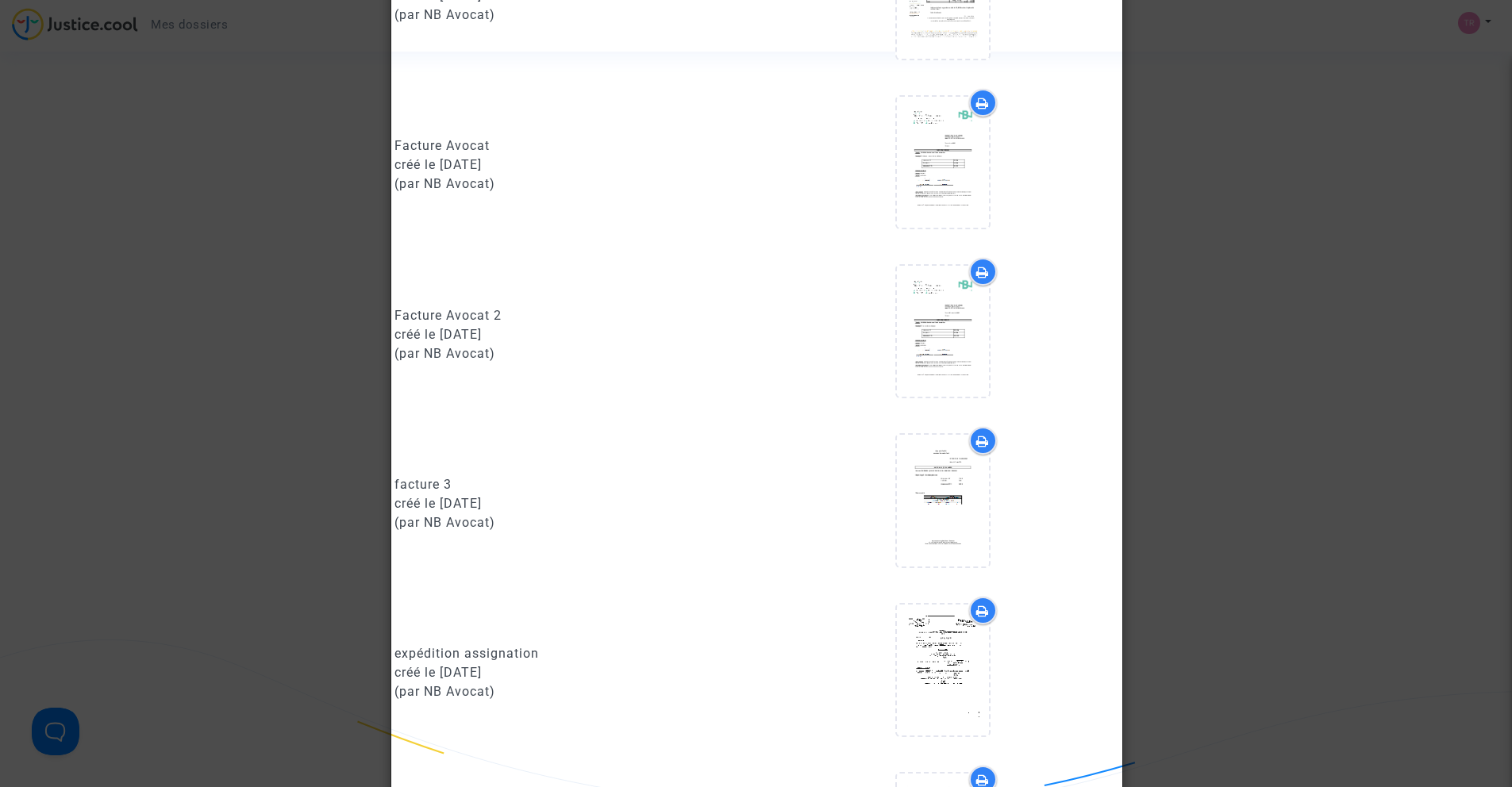
scroll to position [1146, 0]
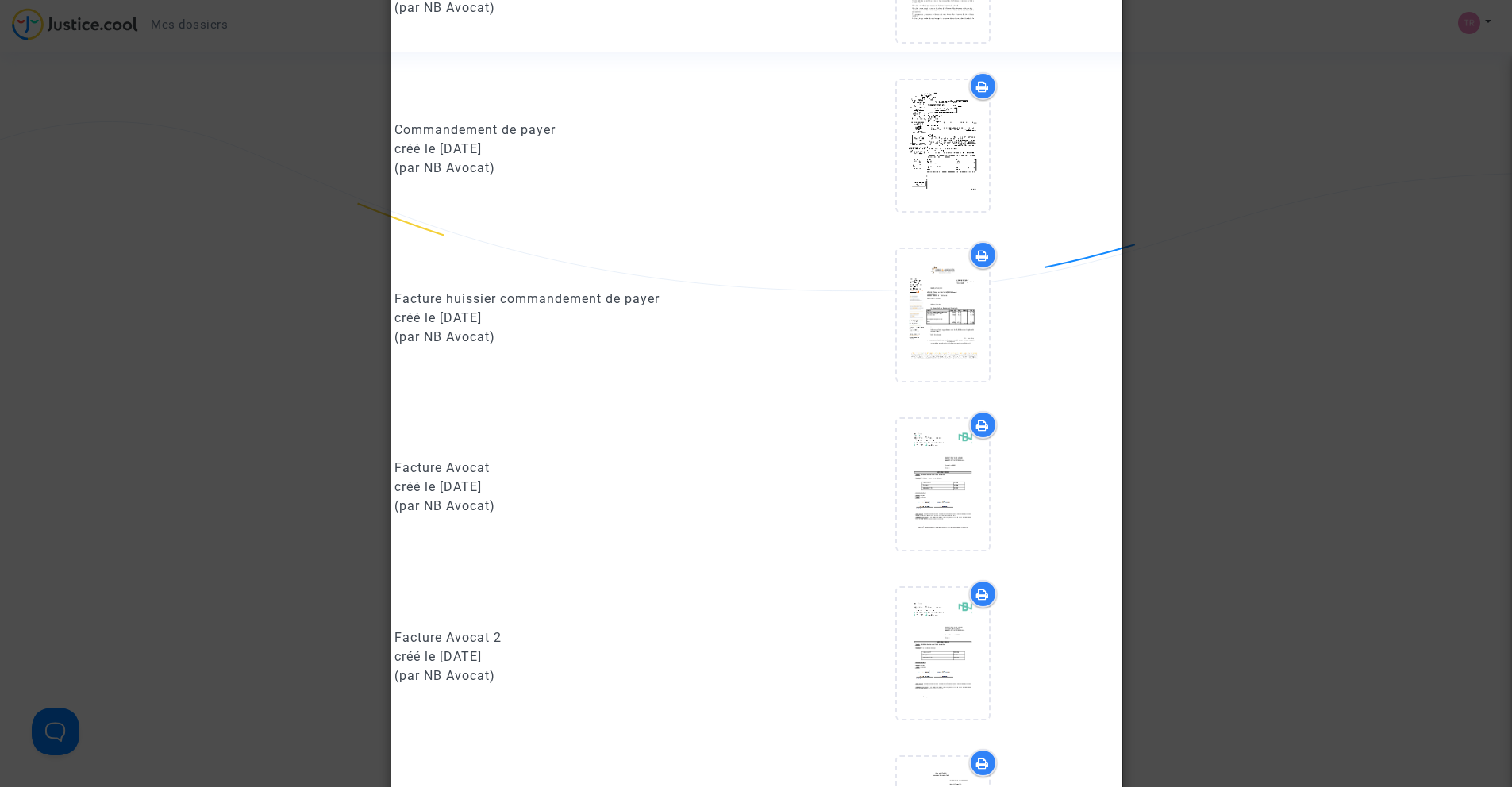
click at [1344, 558] on div at bounding box center [756, 394] width 1512 height 787
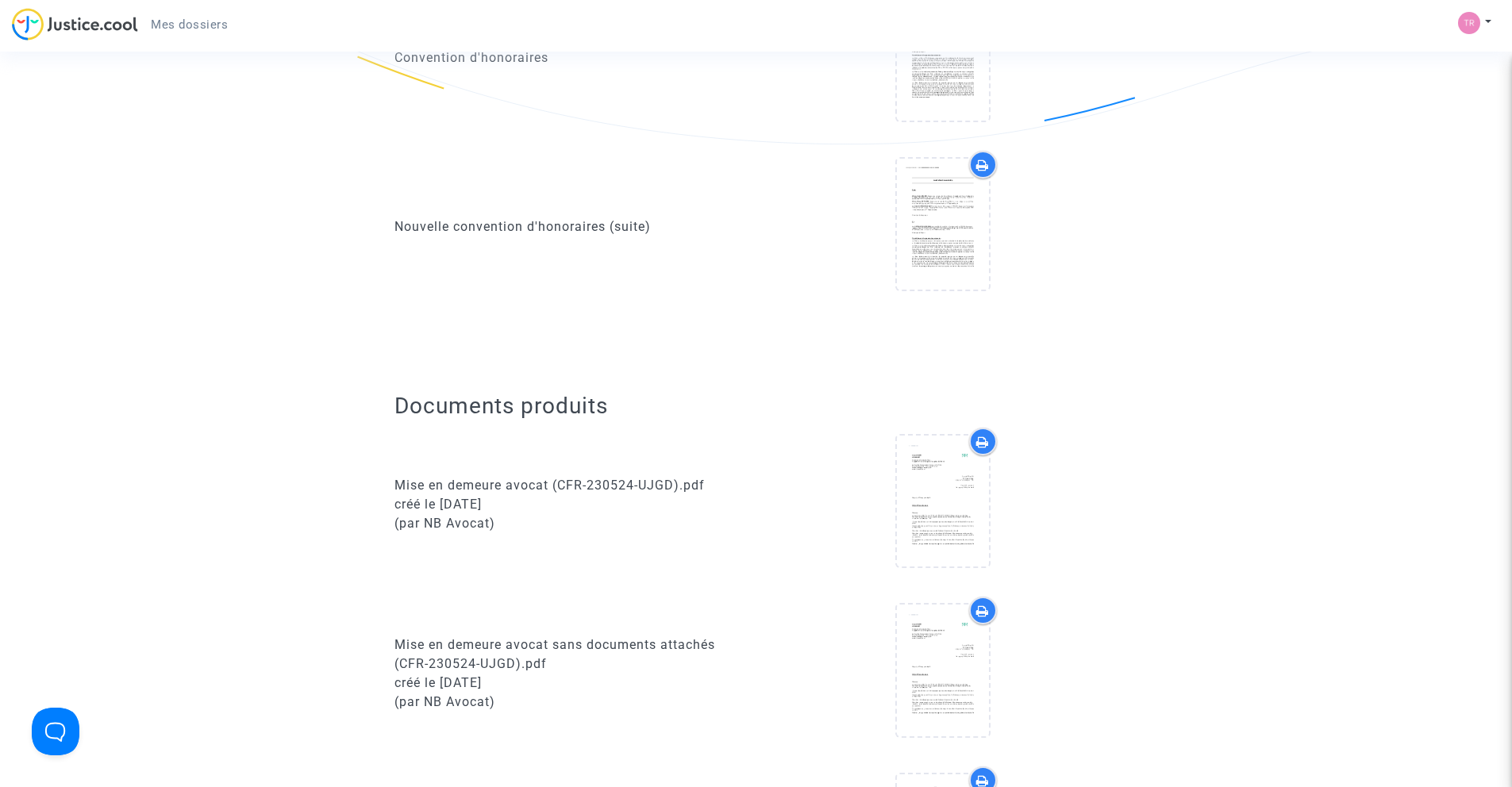
scroll to position [0, 0]
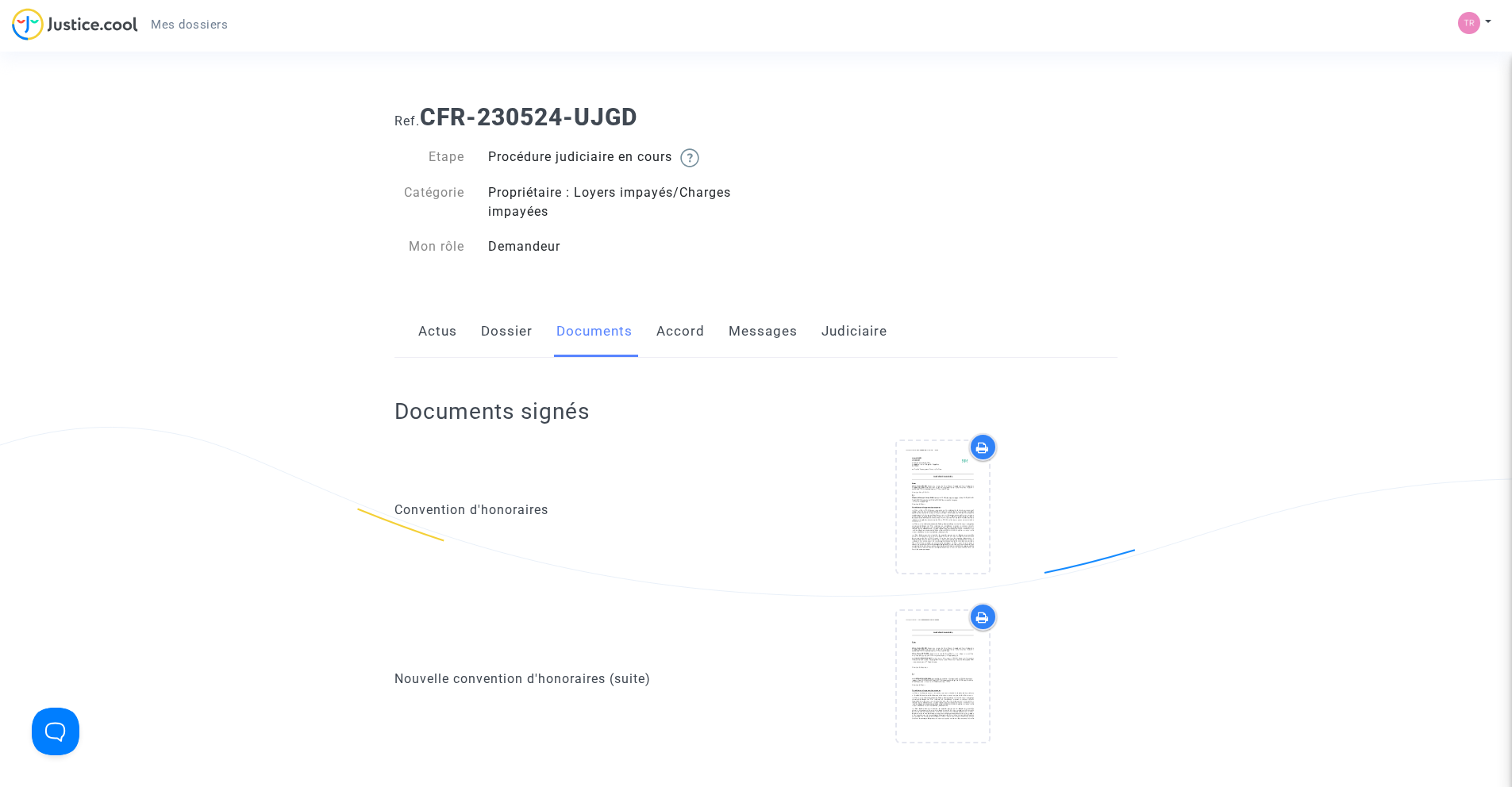
click at [522, 334] on link "Dossier" at bounding box center [506, 332] width 51 height 52
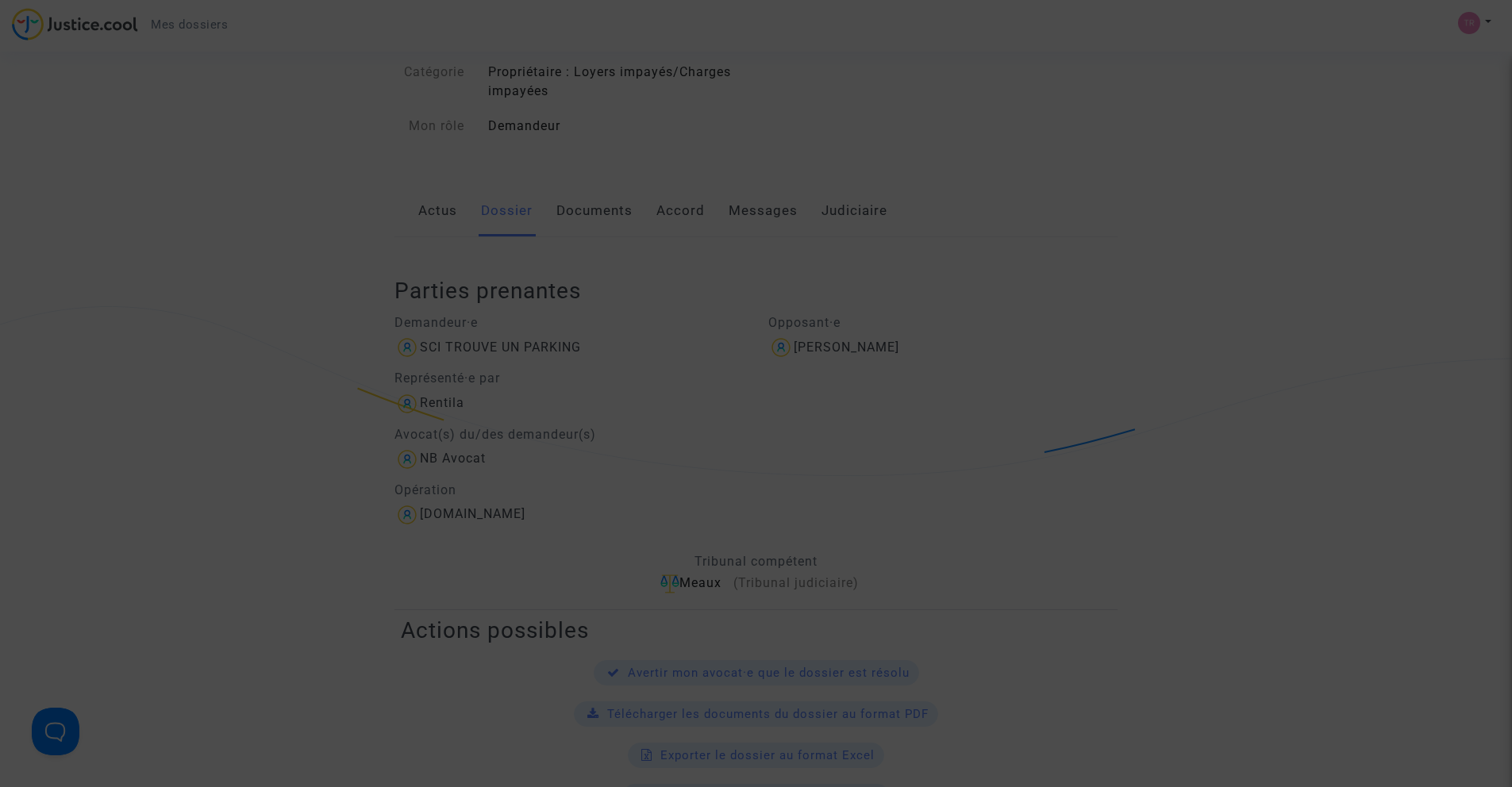
scroll to position [121, 0]
click at [700, 508] on div at bounding box center [756, 394] width 1512 height 787
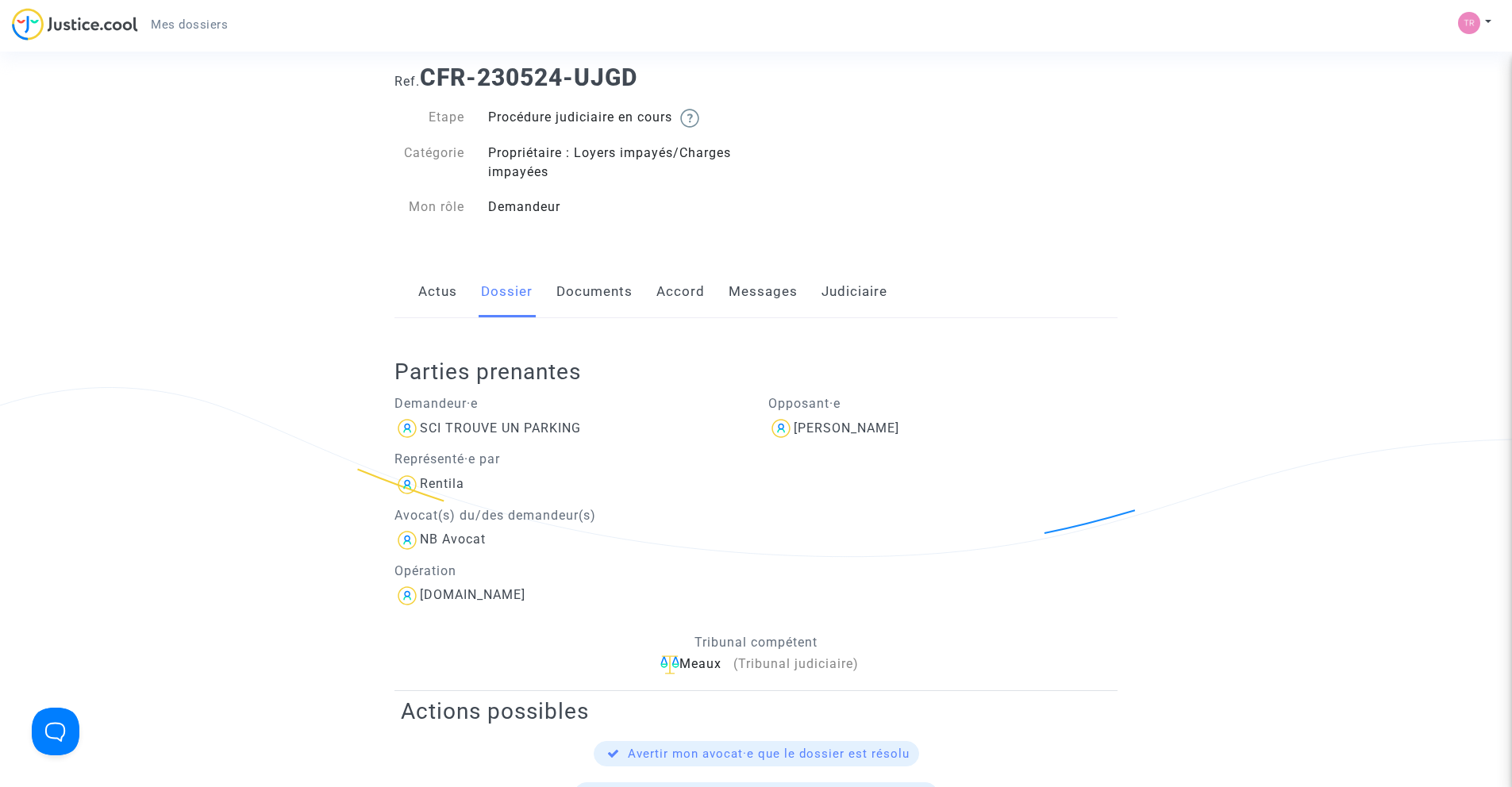
scroll to position [0, 0]
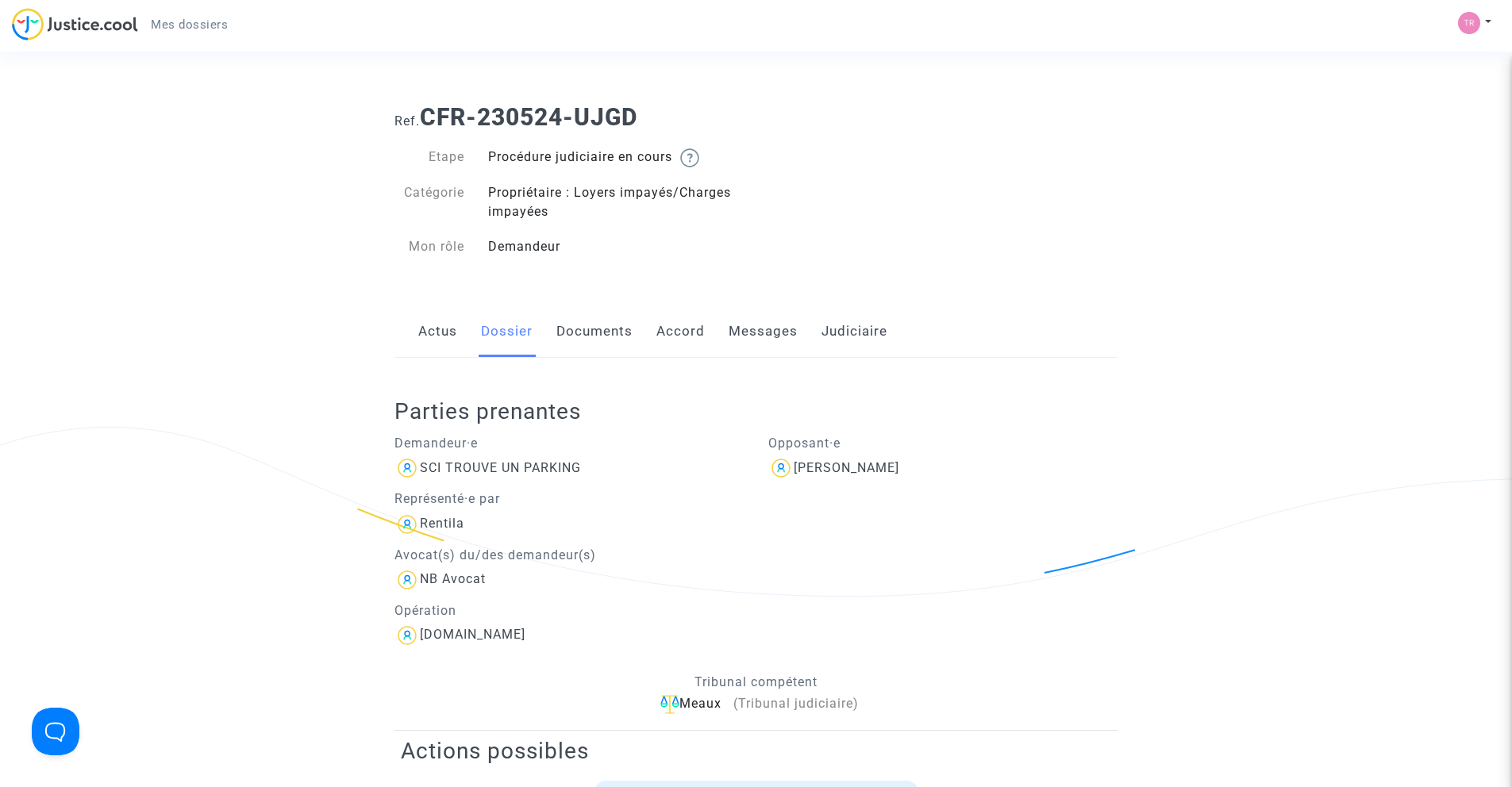
click at [846, 335] on link "Judiciaire" at bounding box center [854, 332] width 66 height 52
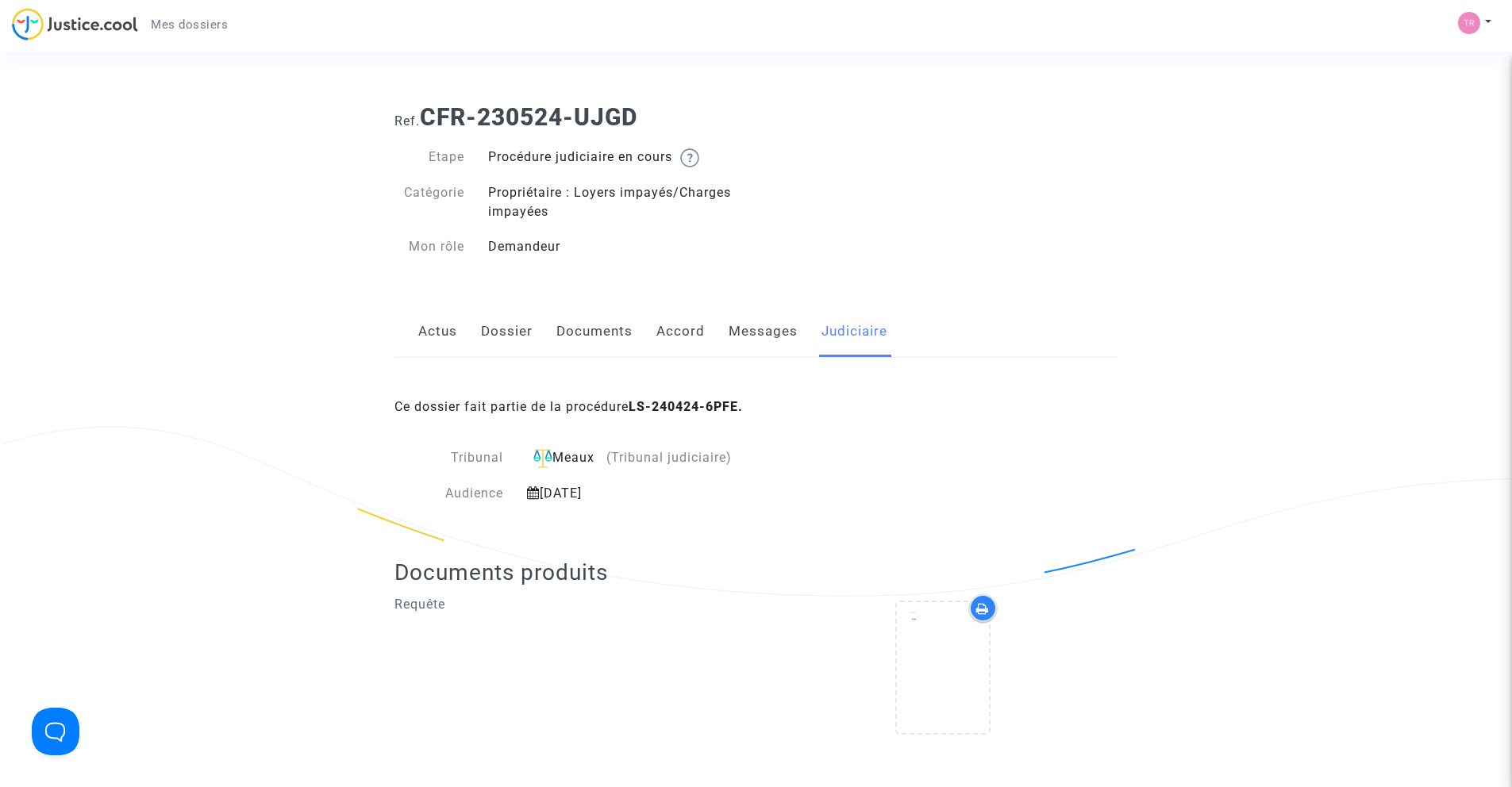
click at [753, 326] on link "Messages" at bounding box center [762, 332] width 69 height 52
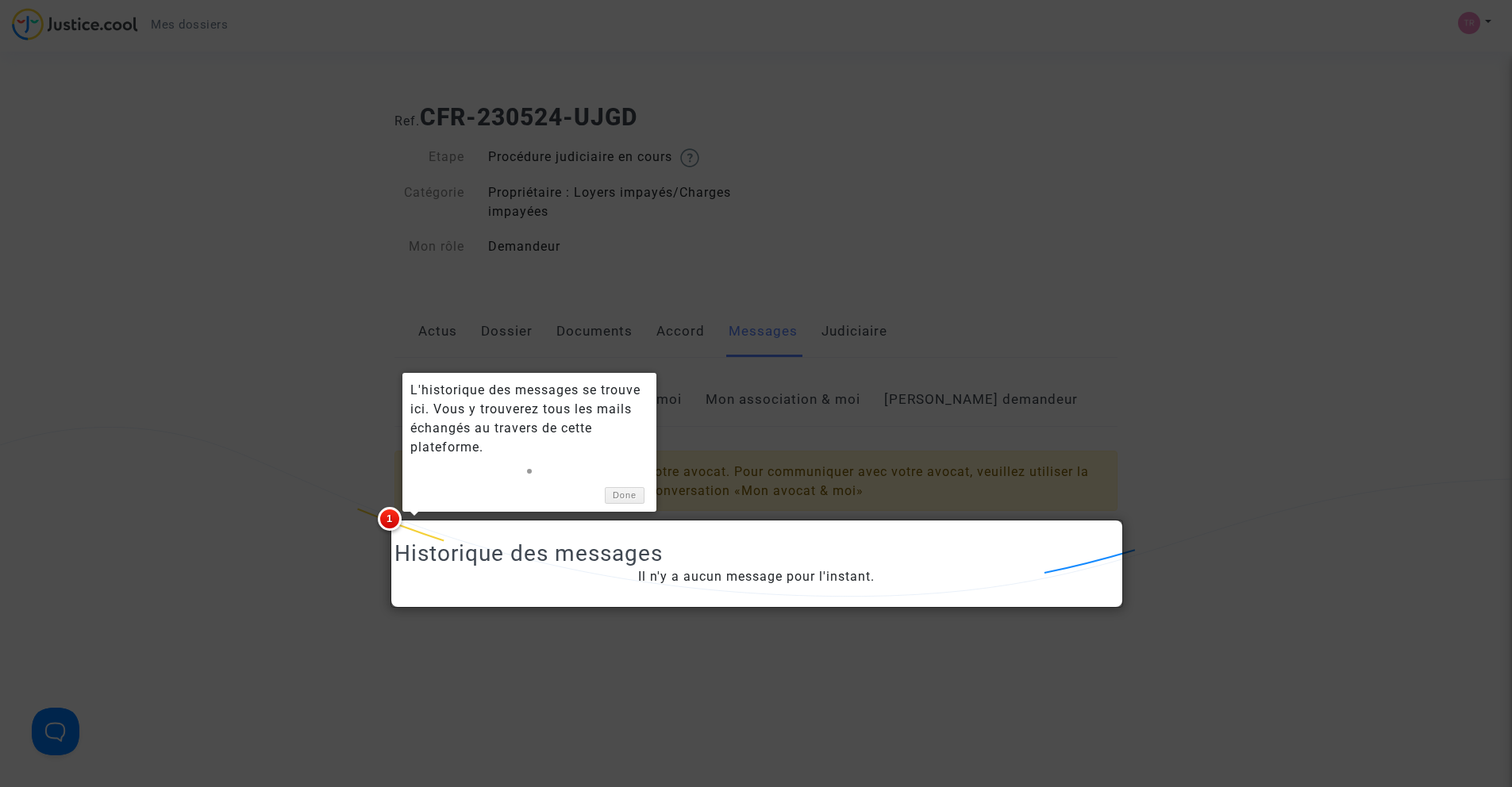
click at [770, 465] on div at bounding box center [756, 394] width 1512 height 787
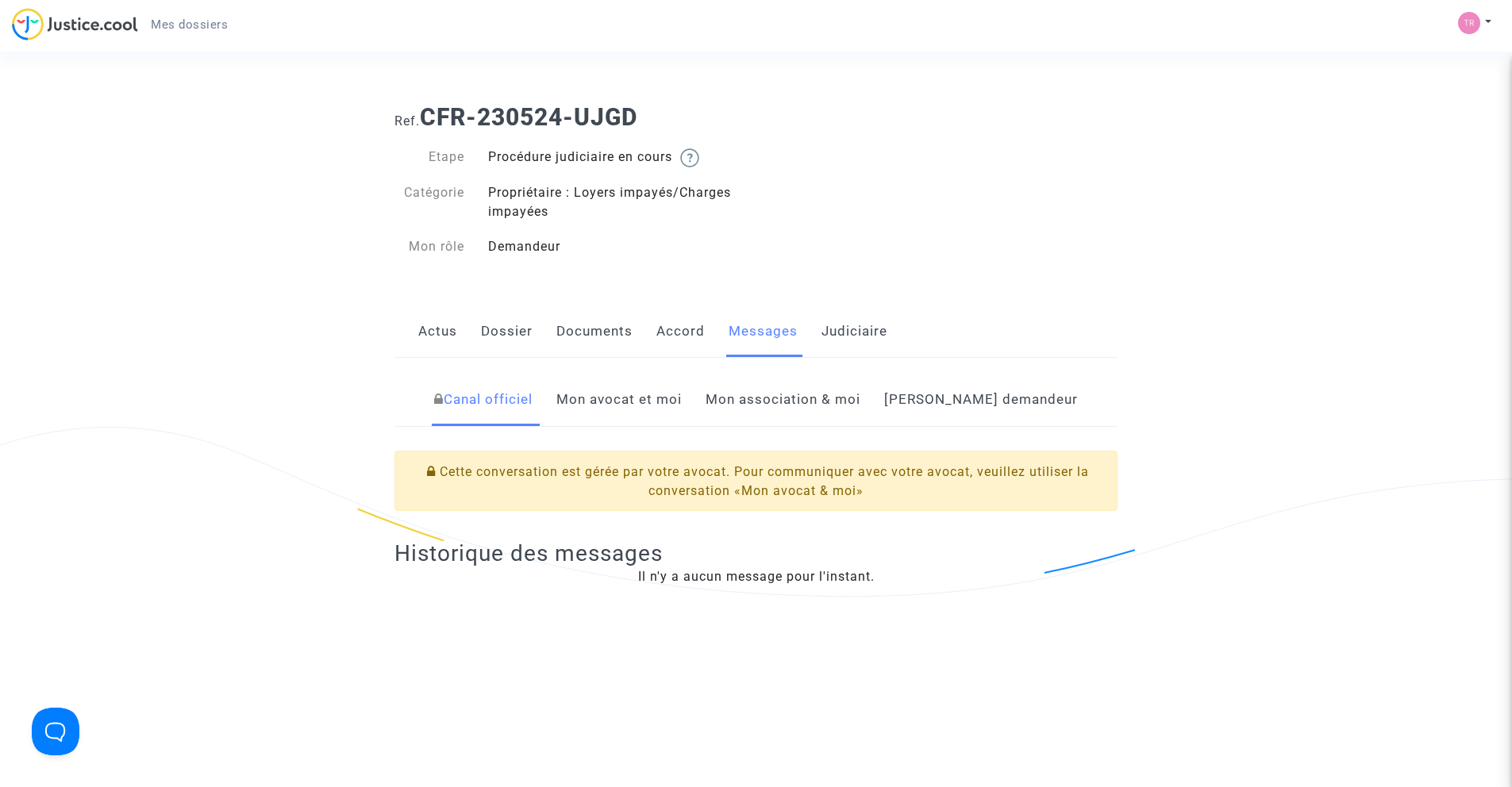
click at [643, 402] on link "Mon avocat et moi" at bounding box center [618, 400] width 125 height 52
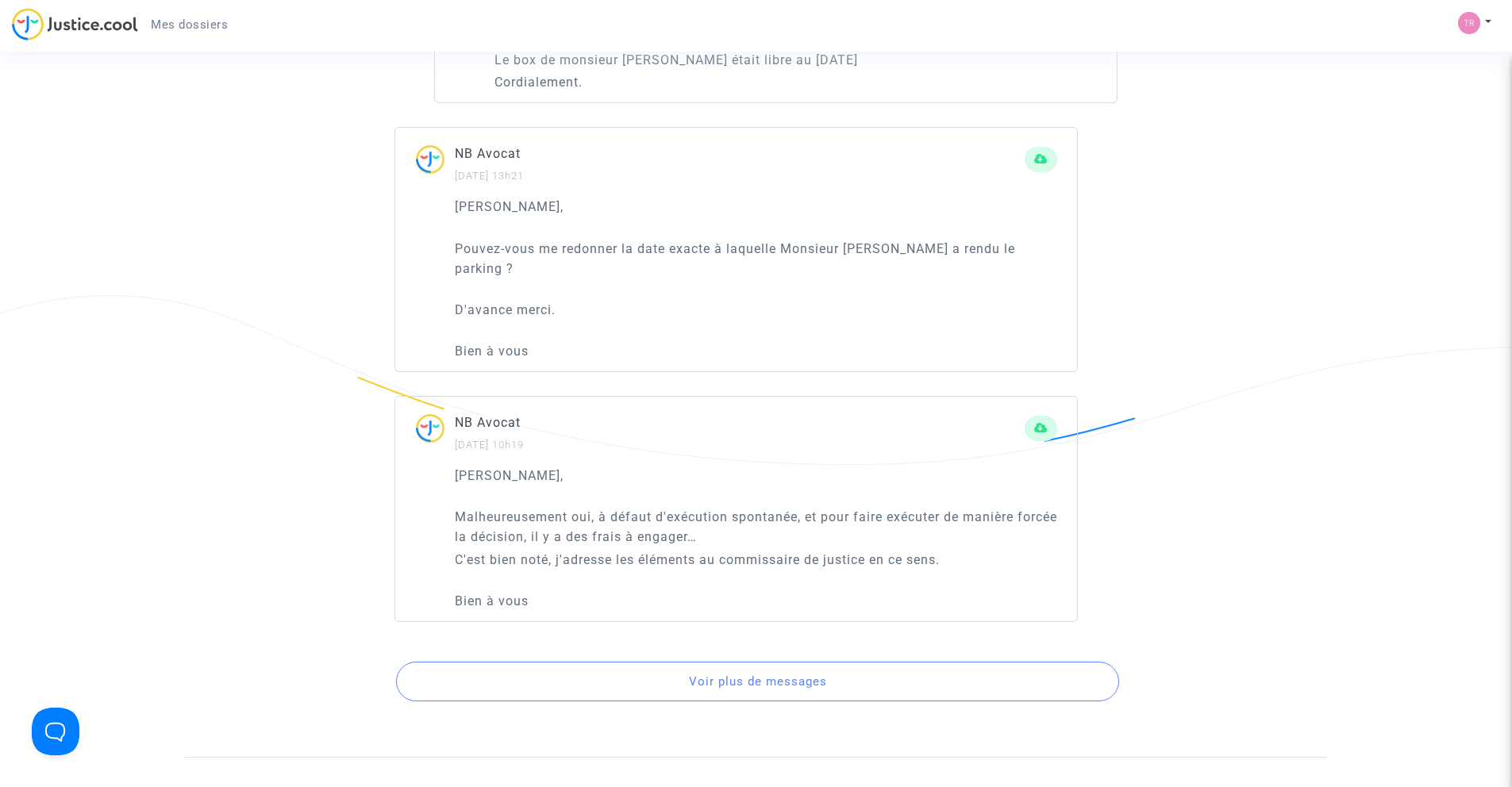
scroll to position [4393, 0]
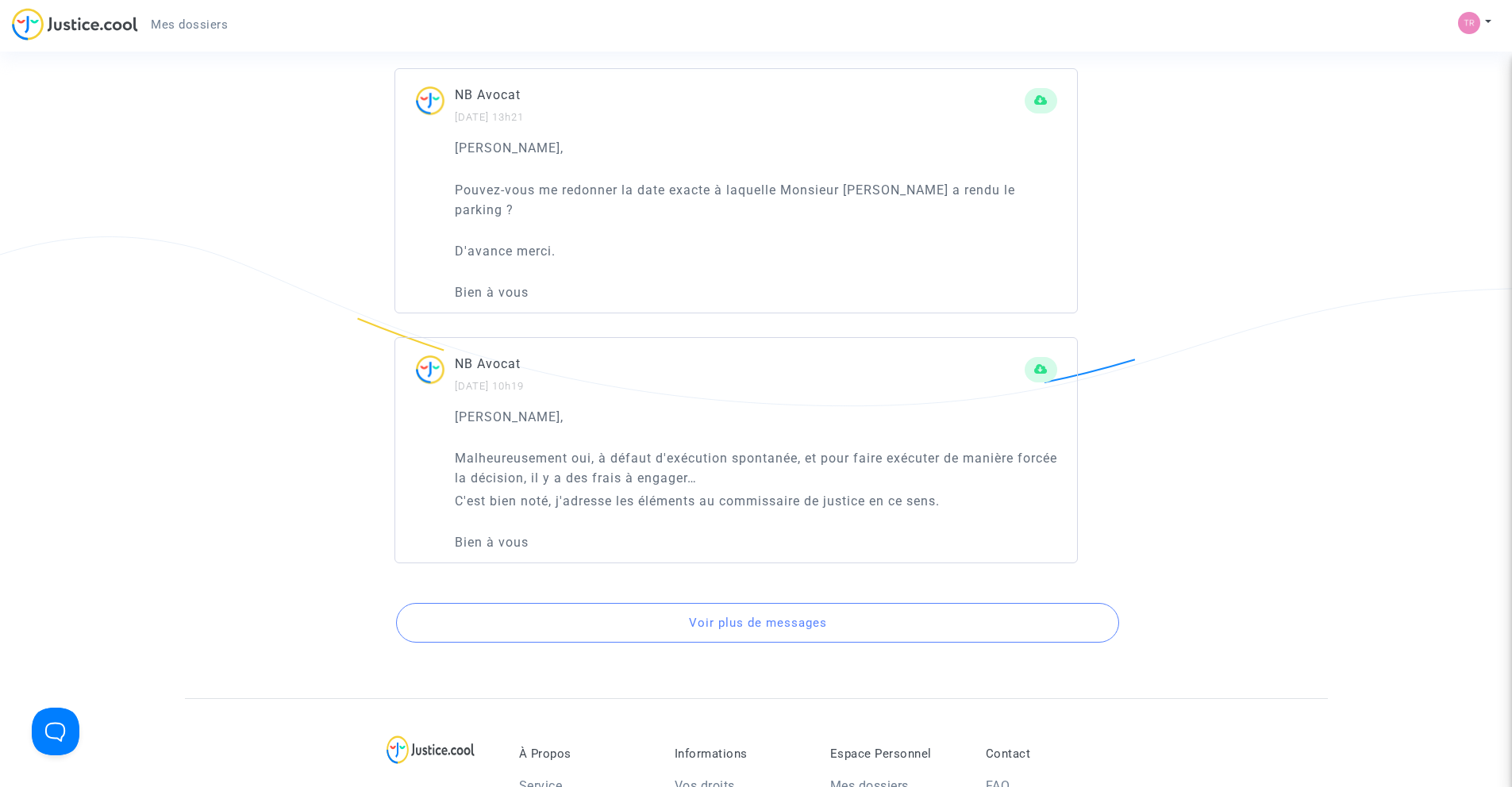
click at [755, 621] on button "Voir plus de messages" at bounding box center [757, 623] width 723 height 40
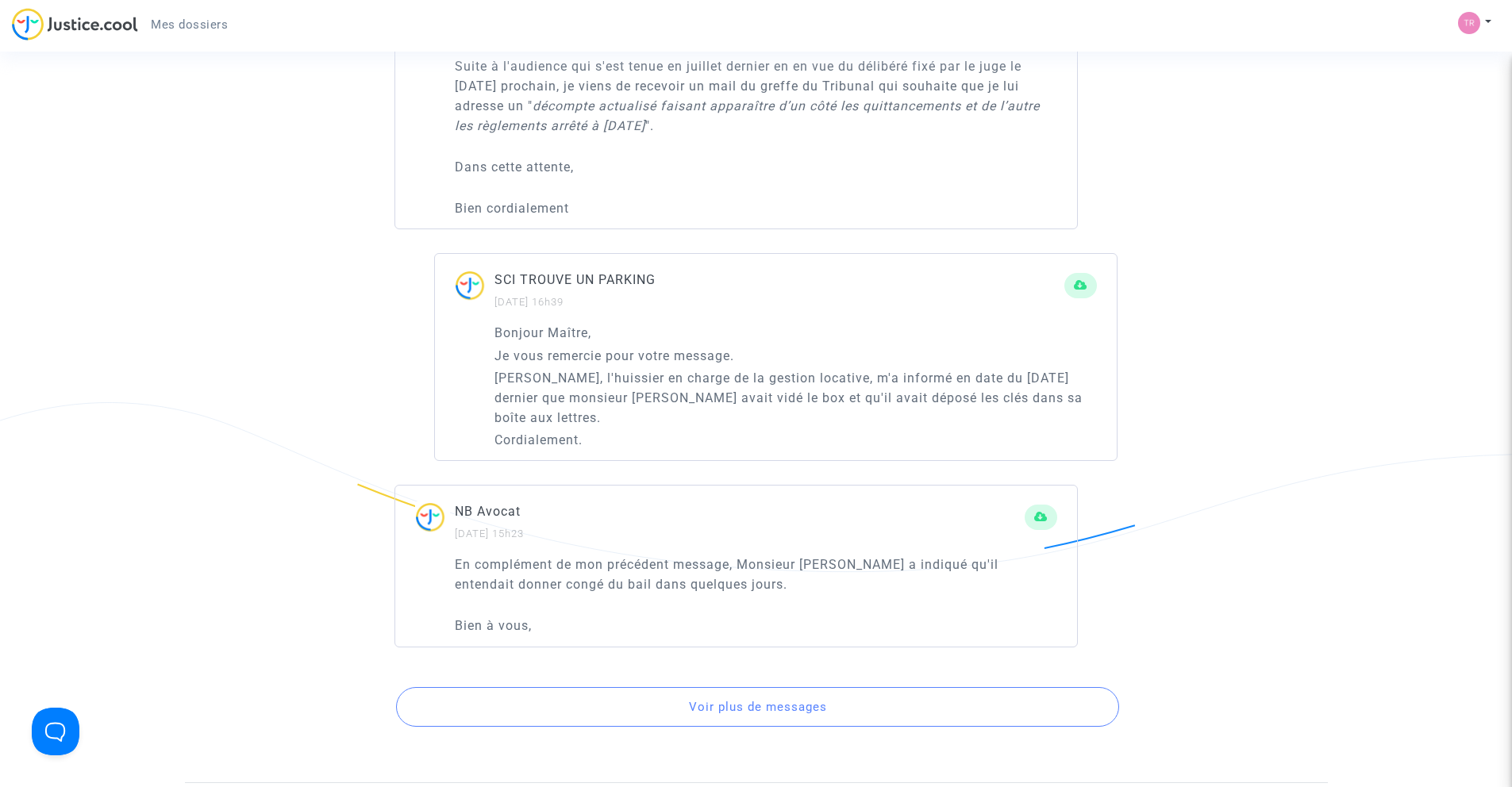
scroll to position [9282, 0]
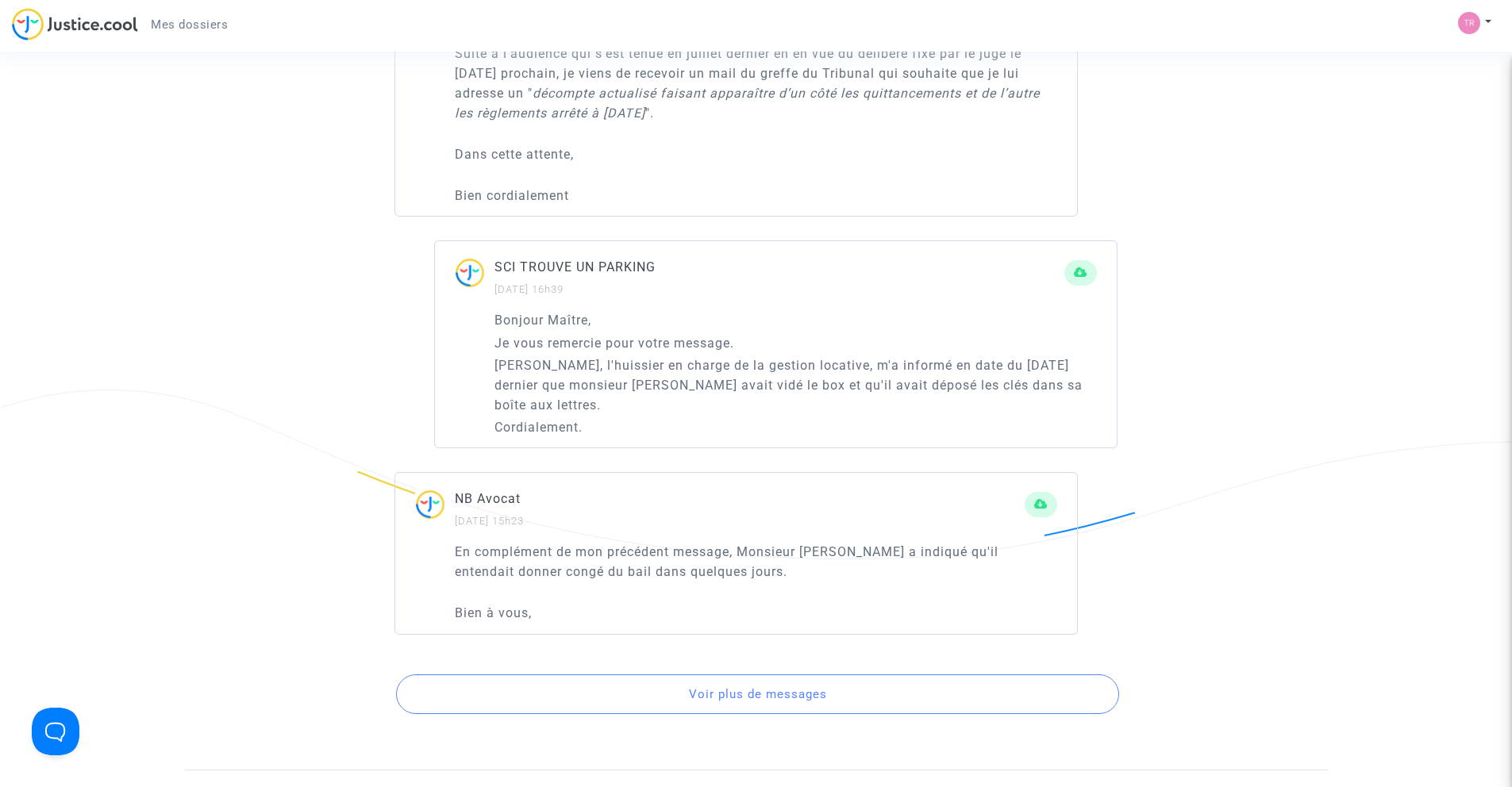
click at [790, 696] on button "Voir plus de messages" at bounding box center [757, 694] width 723 height 40
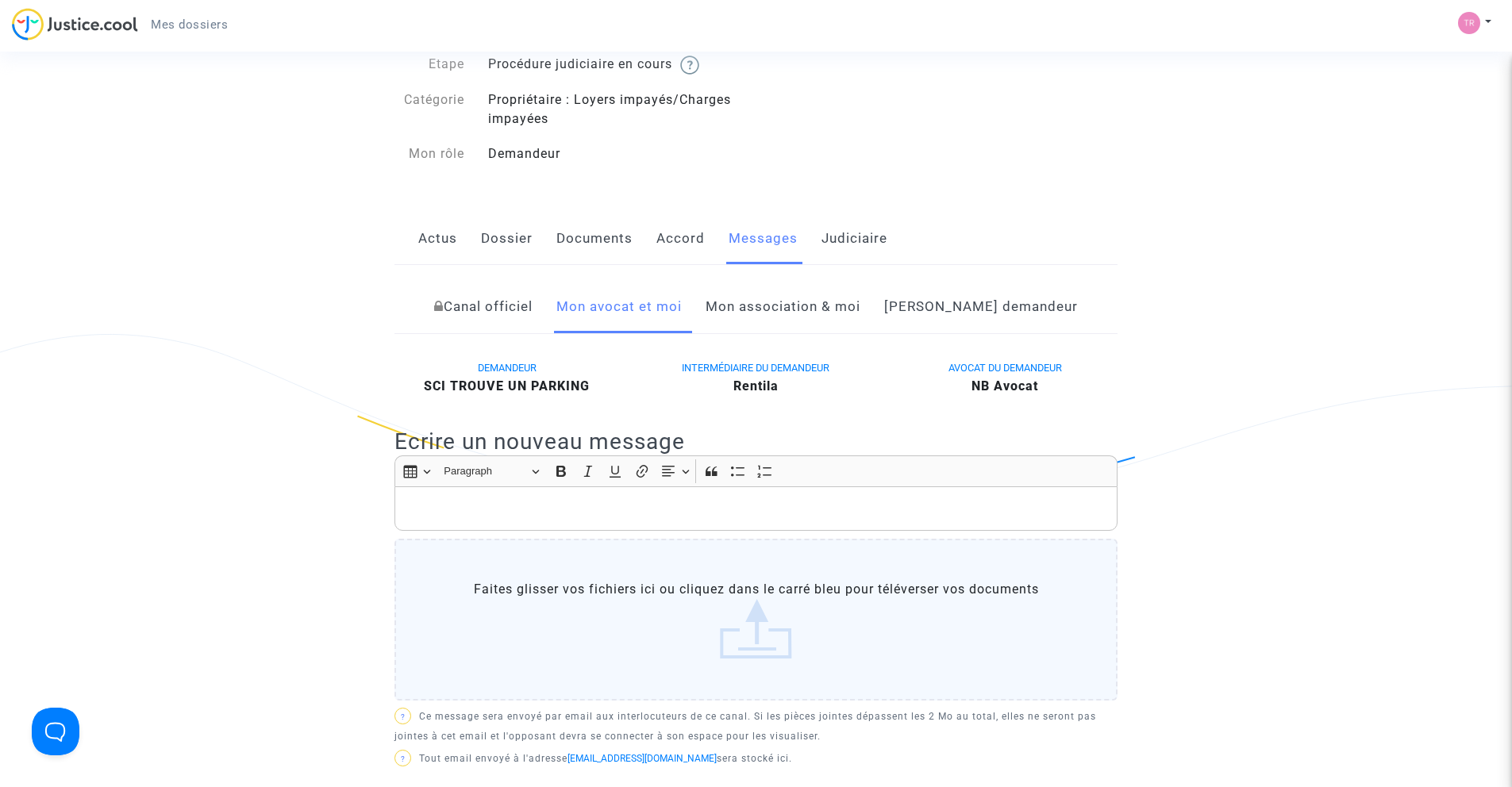
scroll to position [0, 0]
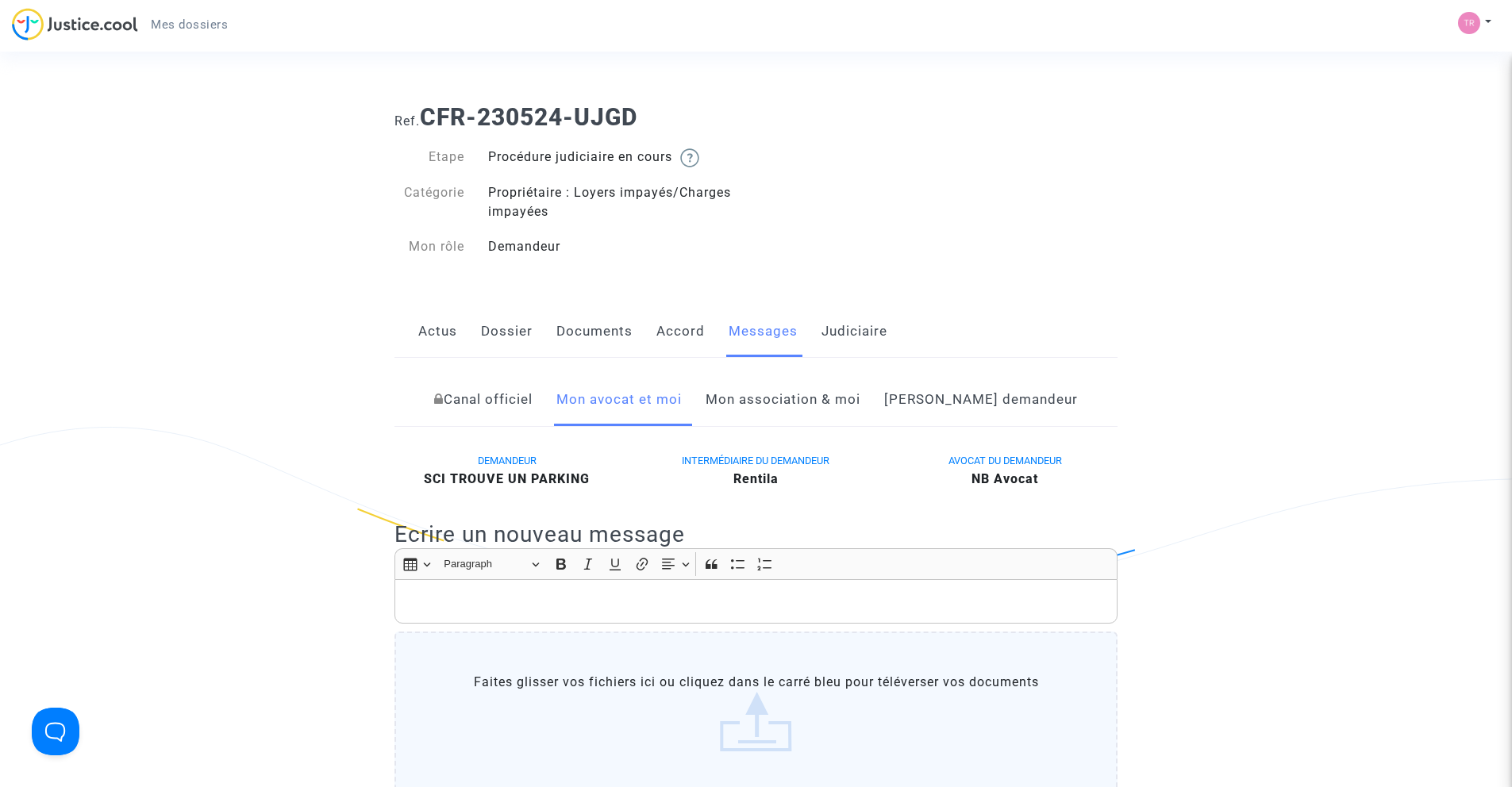
click at [588, 327] on link "Documents" at bounding box center [594, 332] width 76 height 52
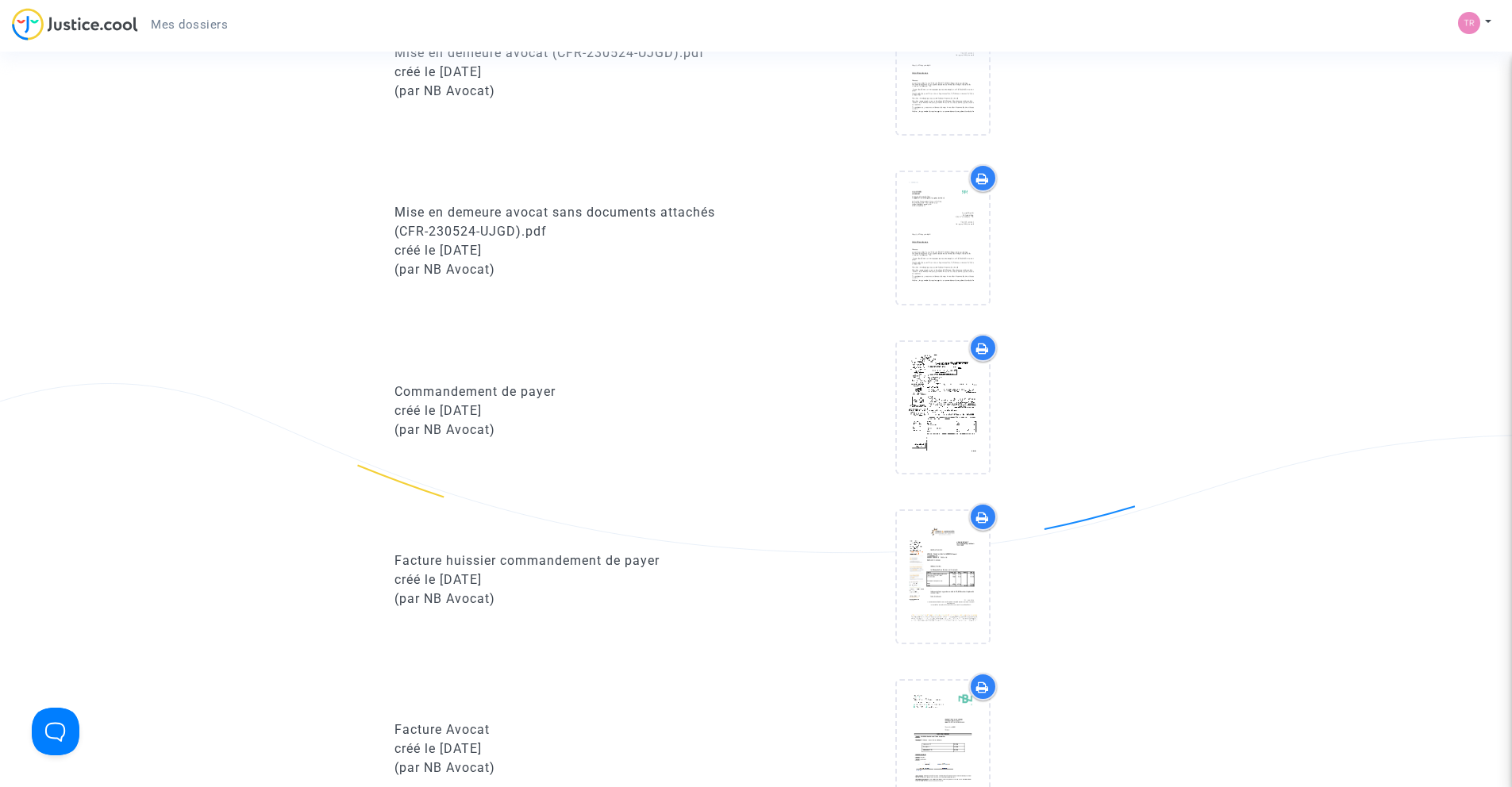
scroll to position [898, 0]
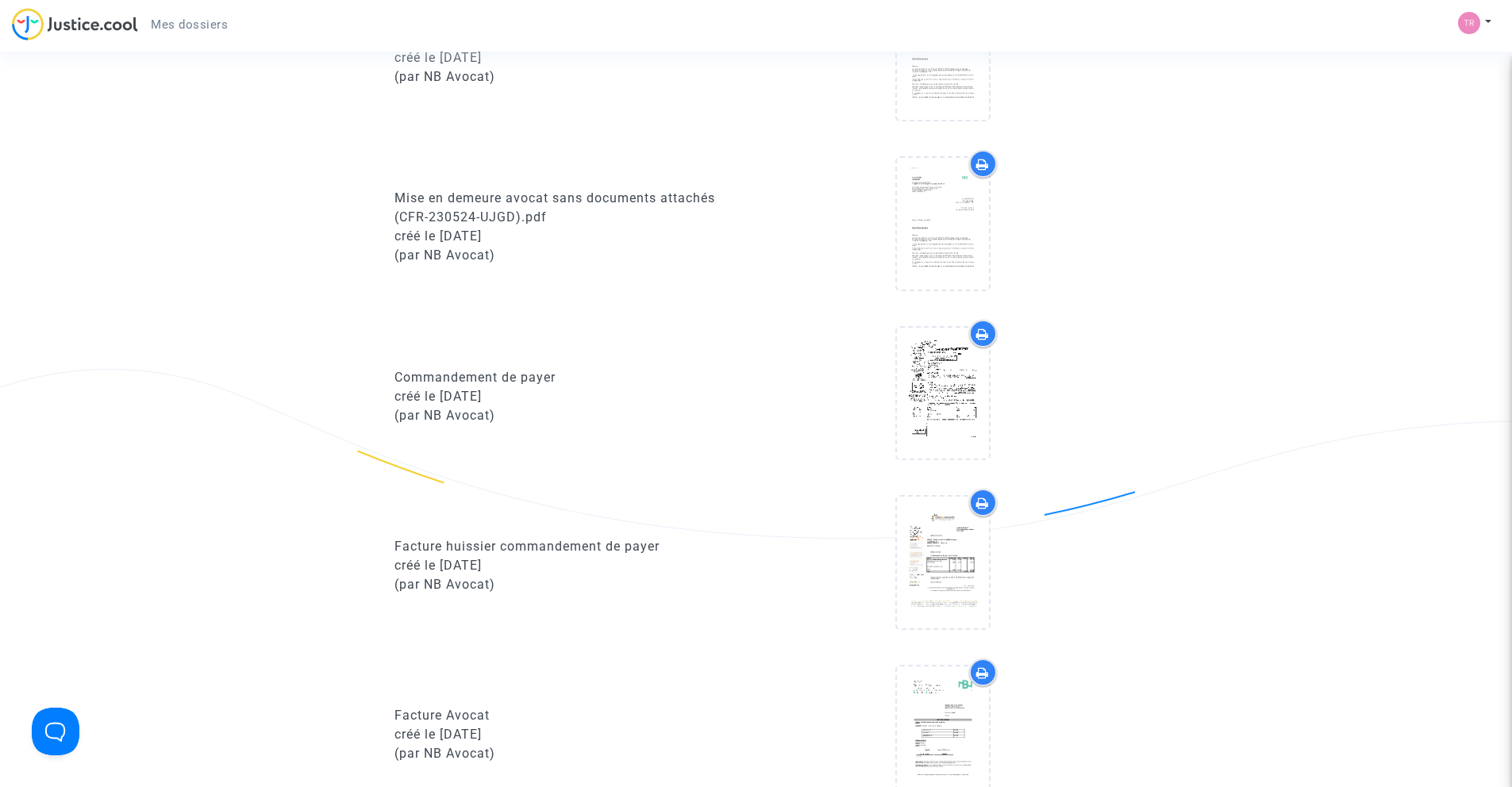
click at [983, 496] on div at bounding box center [983, 502] width 28 height 28
